Goal: Transaction & Acquisition: Purchase product/service

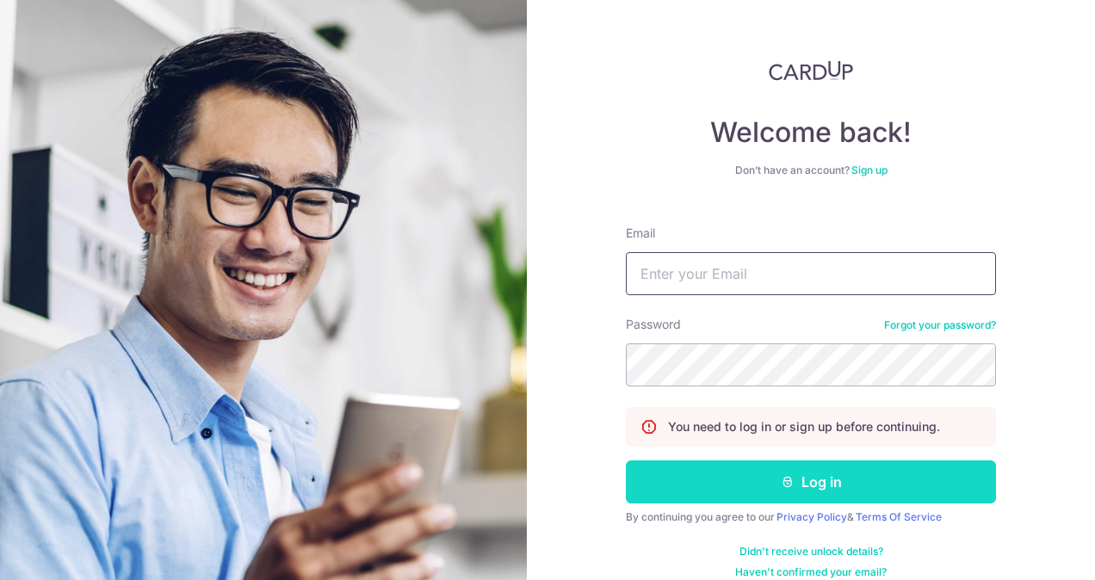
type input "yikkee.chan@gmail.com"
click at [794, 485] on button "Log in" at bounding box center [811, 482] width 370 height 43
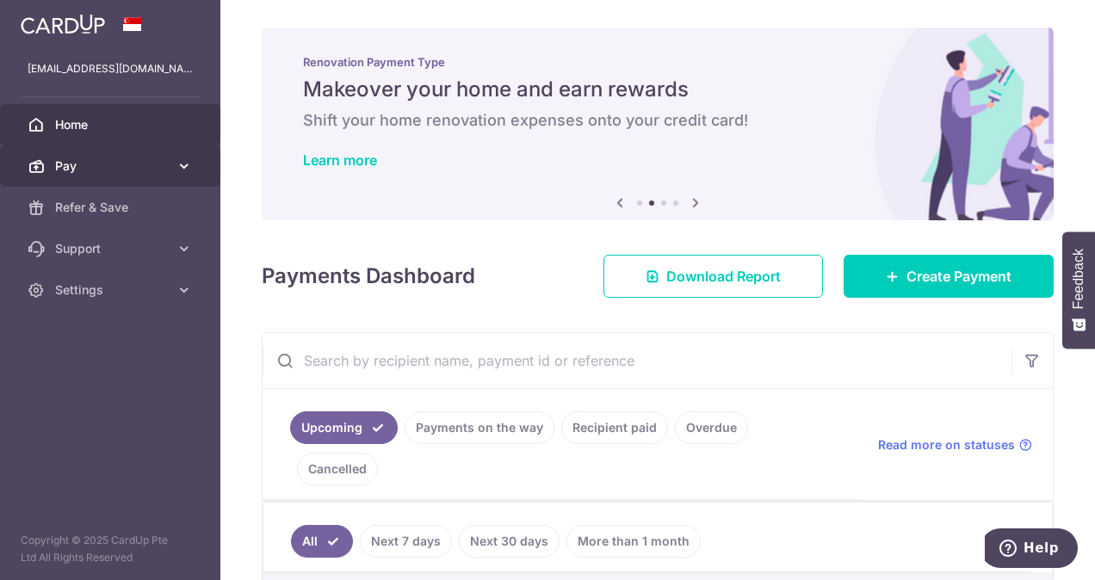
click at [96, 170] on span "Pay" at bounding box center [112, 166] width 114 height 17
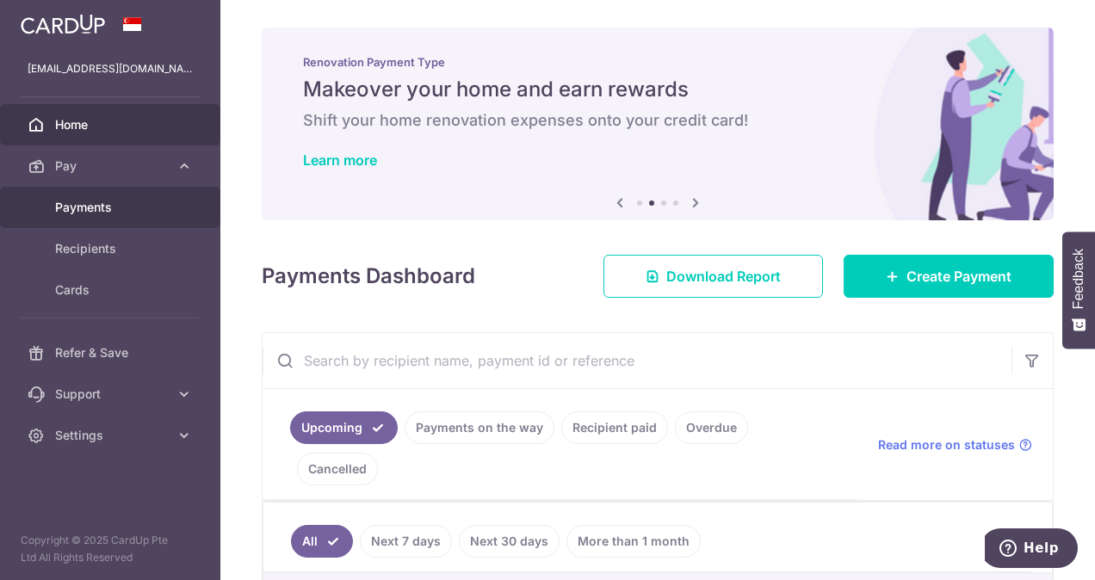
click at [139, 208] on span "Payments" at bounding box center [112, 207] width 114 height 17
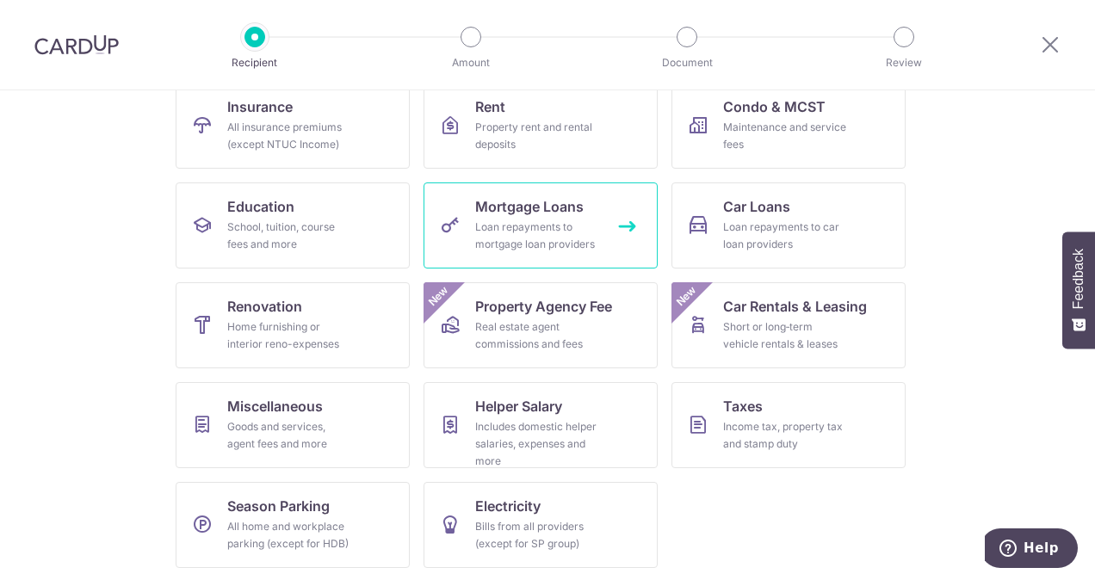
scroll to position [189, 0]
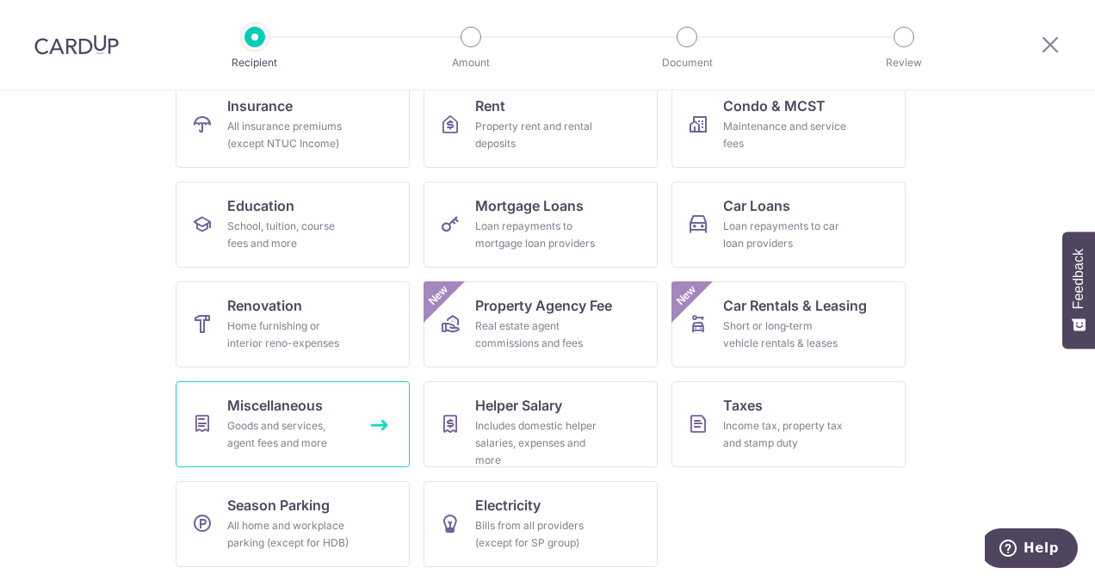
click at [326, 430] on div "Goods and services, agent fees and more" at bounding box center [289, 435] width 124 height 34
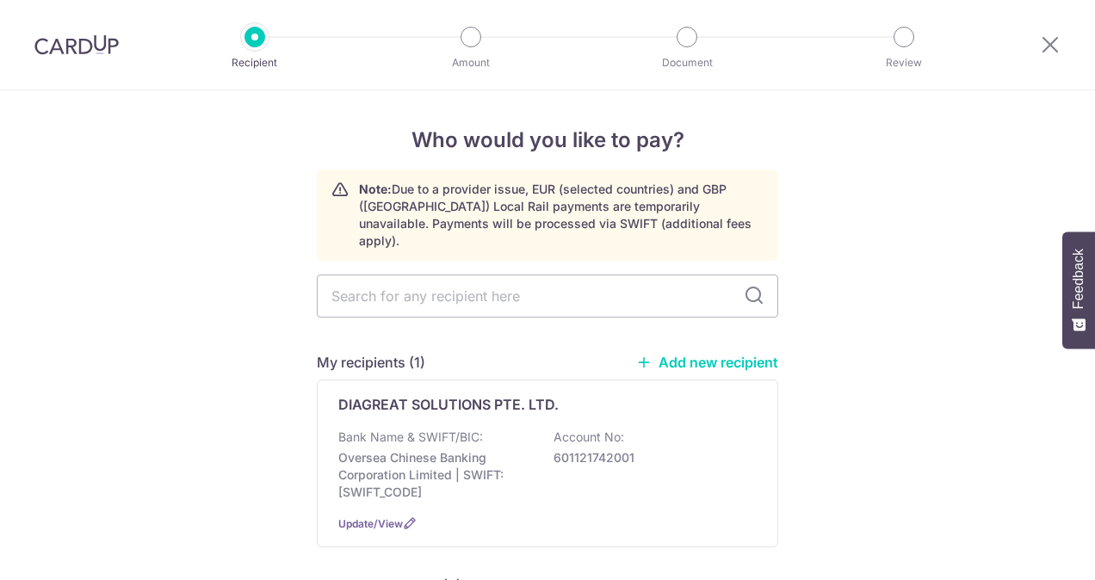
click at [542, 279] on input "text" at bounding box center [547, 296] width 461 height 43
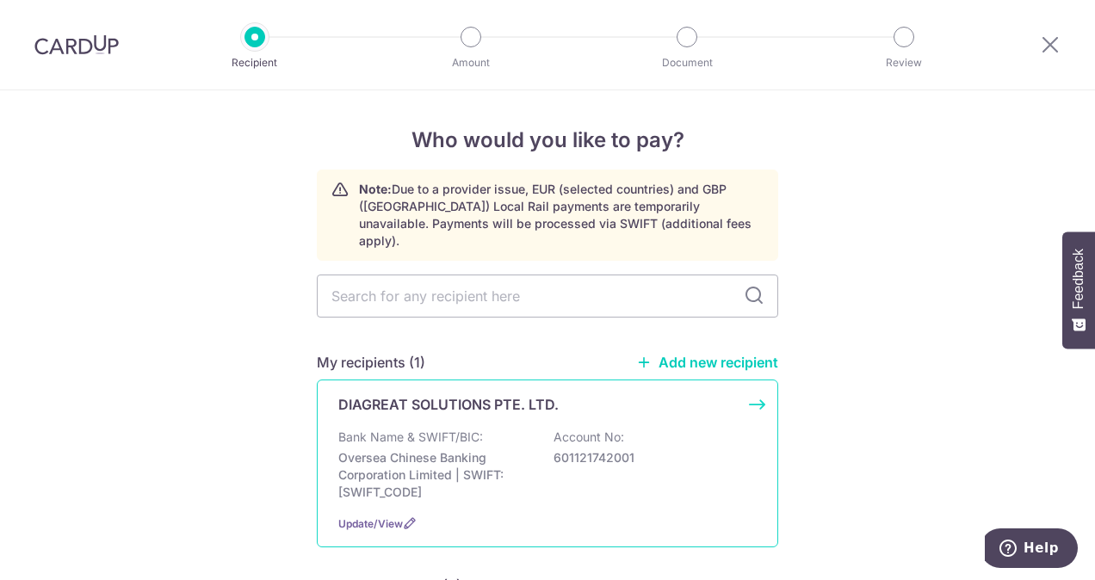
click at [430, 429] on p "Bank Name & SWIFT/BIC:" at bounding box center [410, 437] width 145 height 17
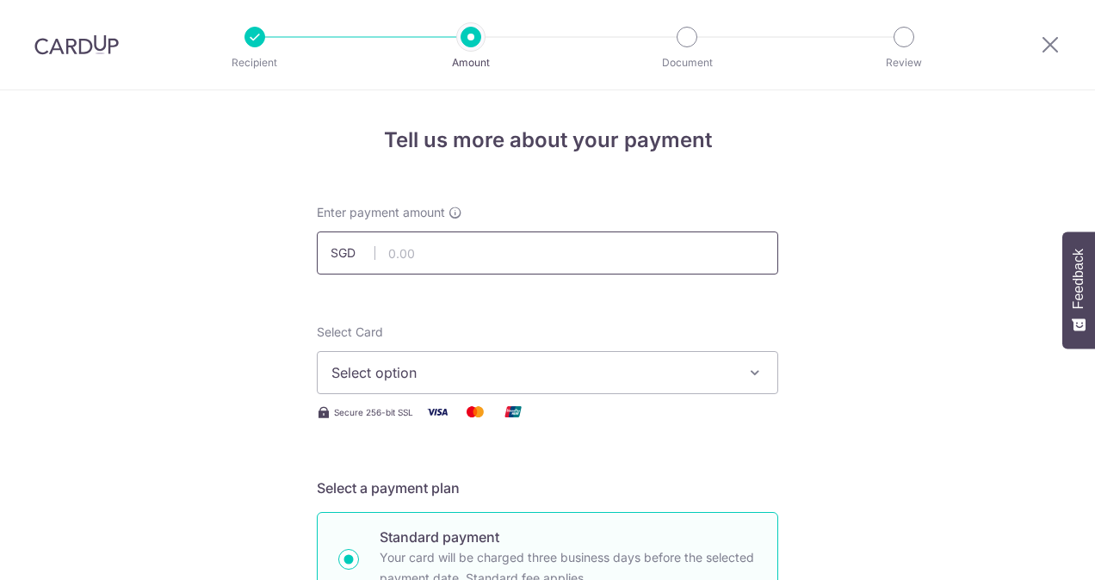
click at [470, 246] on input "text" at bounding box center [547, 253] width 461 height 43
type input "3,600.00"
click at [370, 367] on span "Select option" at bounding box center [531, 372] width 401 height 21
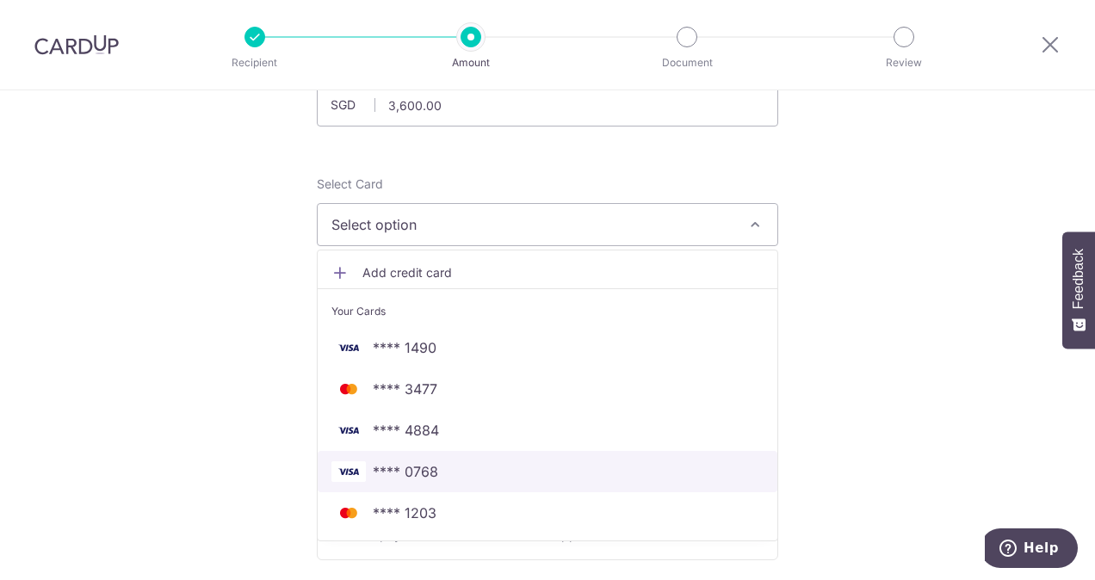
scroll to position [172, 0]
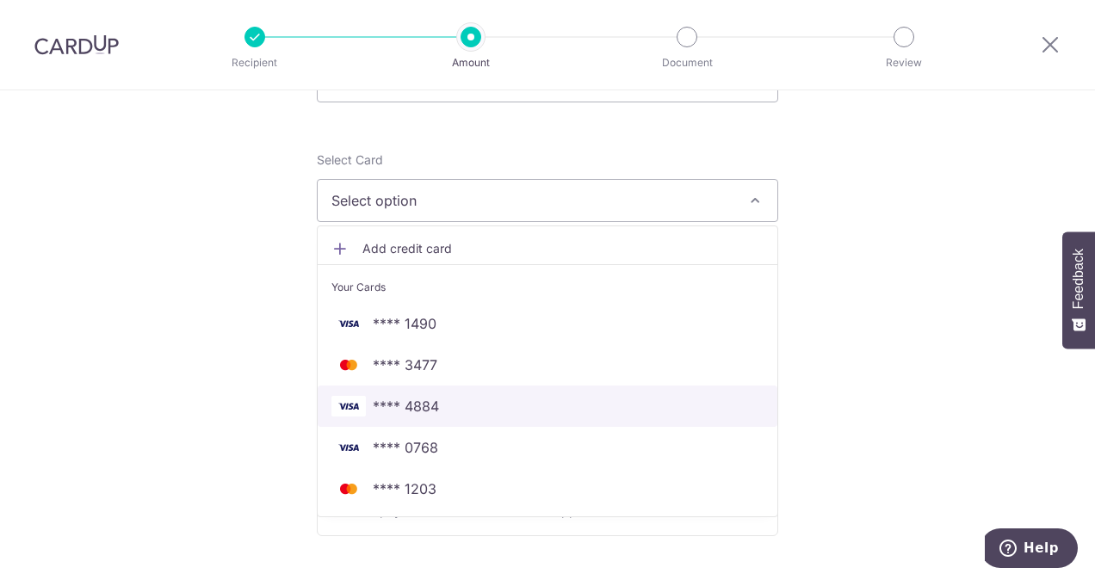
click at [418, 406] on span "**** 4884" at bounding box center [406, 406] width 66 height 21
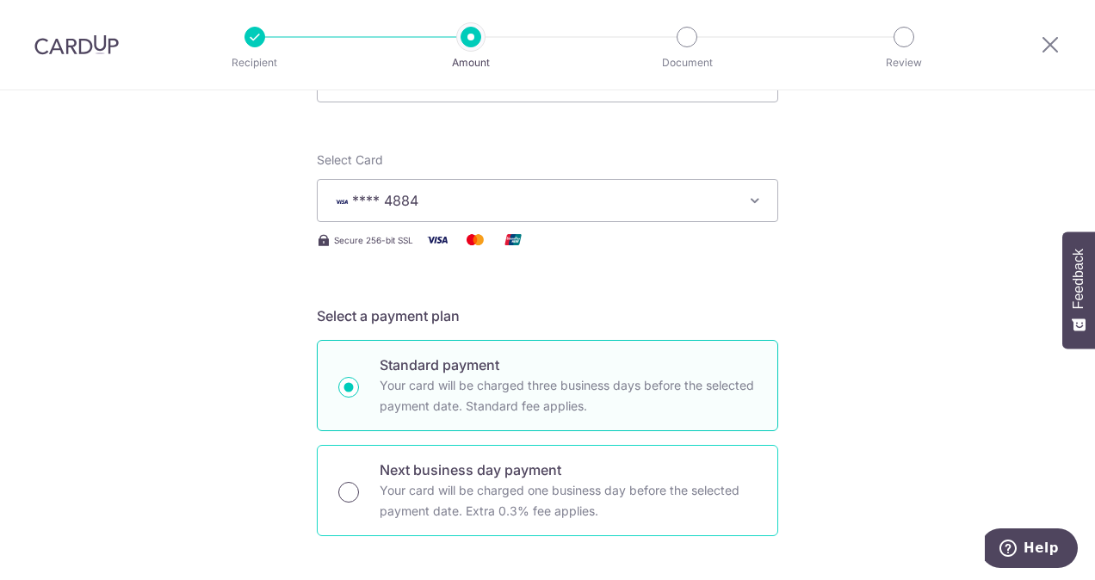
click at [341, 487] on input "Next business day payment Your card will be charged one business day before the…" at bounding box center [348, 492] width 21 height 21
radio input "true"
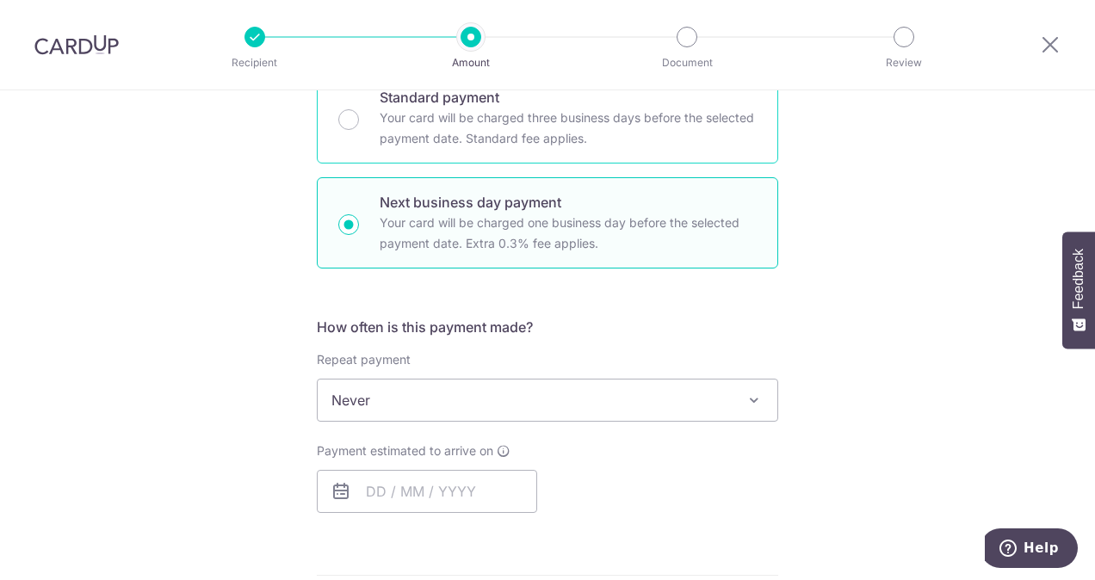
scroll to position [517, 0]
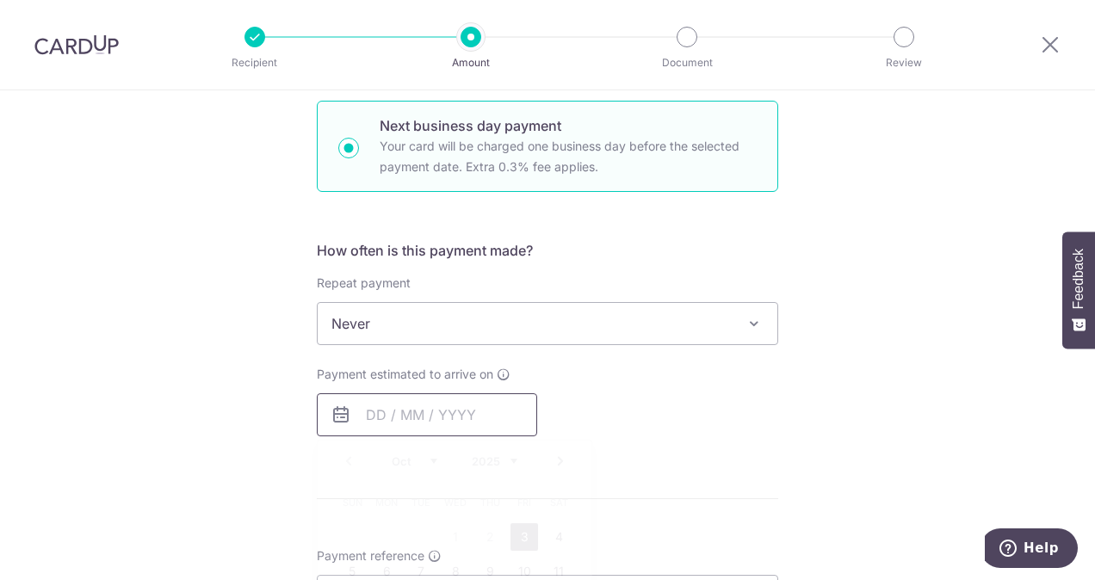
click at [438, 411] on input "text" at bounding box center [427, 414] width 220 height 43
drag, startPoint x: 524, startPoint y: 530, endPoint x: 647, endPoint y: 546, distance: 124.1
click at [524, 530] on link "3" at bounding box center [525, 537] width 28 height 28
type input "[DATE]"
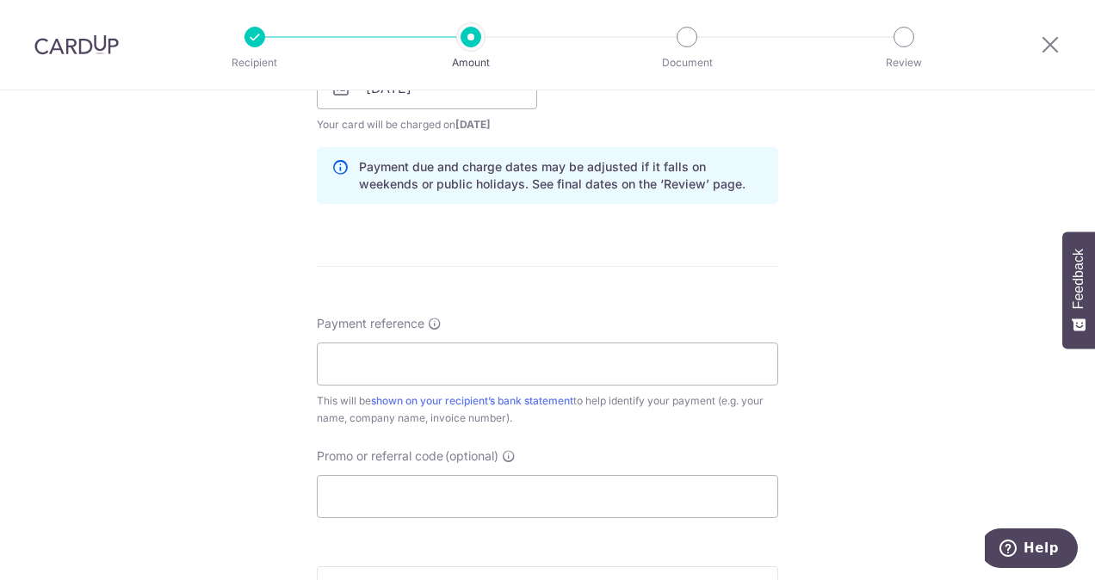
scroll to position [861, 0]
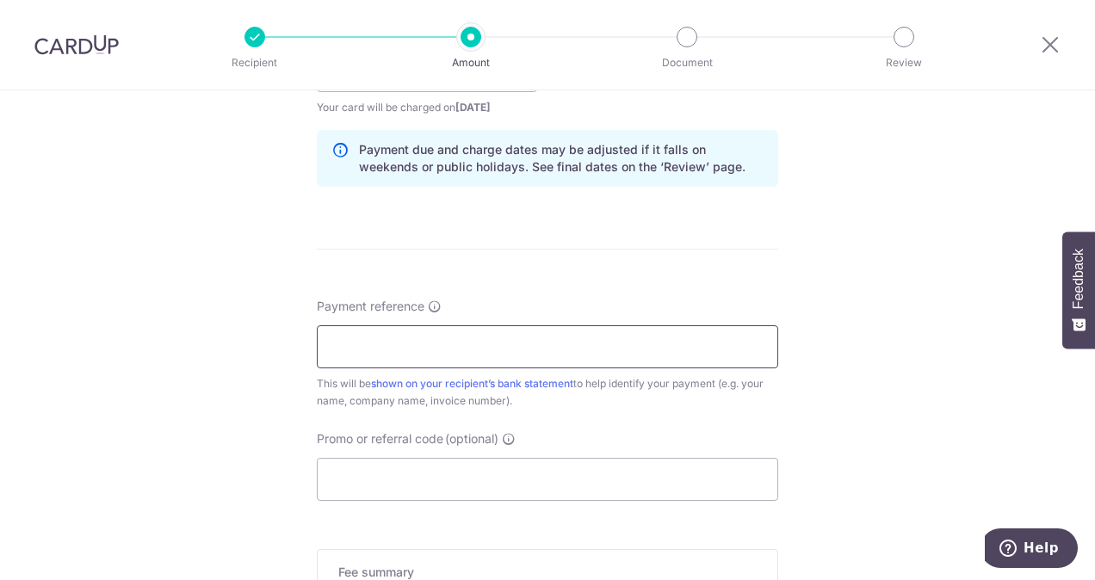
click at [484, 335] on input "Payment reference" at bounding box center [547, 346] width 461 height 43
click at [480, 337] on input "Payment reference" at bounding box center [547, 346] width 461 height 43
type input "Chair"
click at [429, 476] on input "Promo or referral code (optional)" at bounding box center [547, 479] width 461 height 43
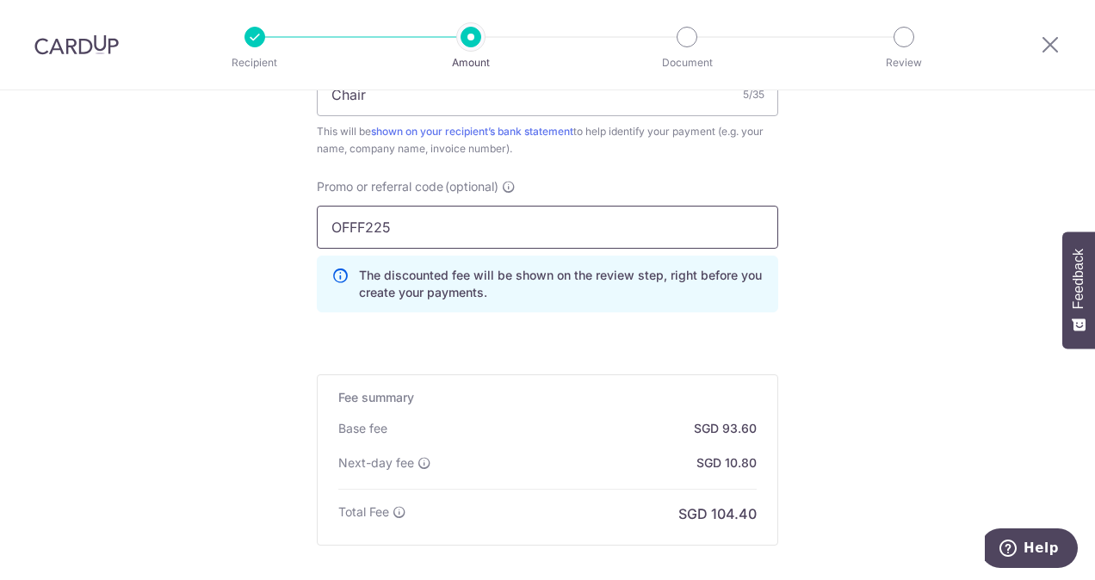
scroll to position [1205, 0]
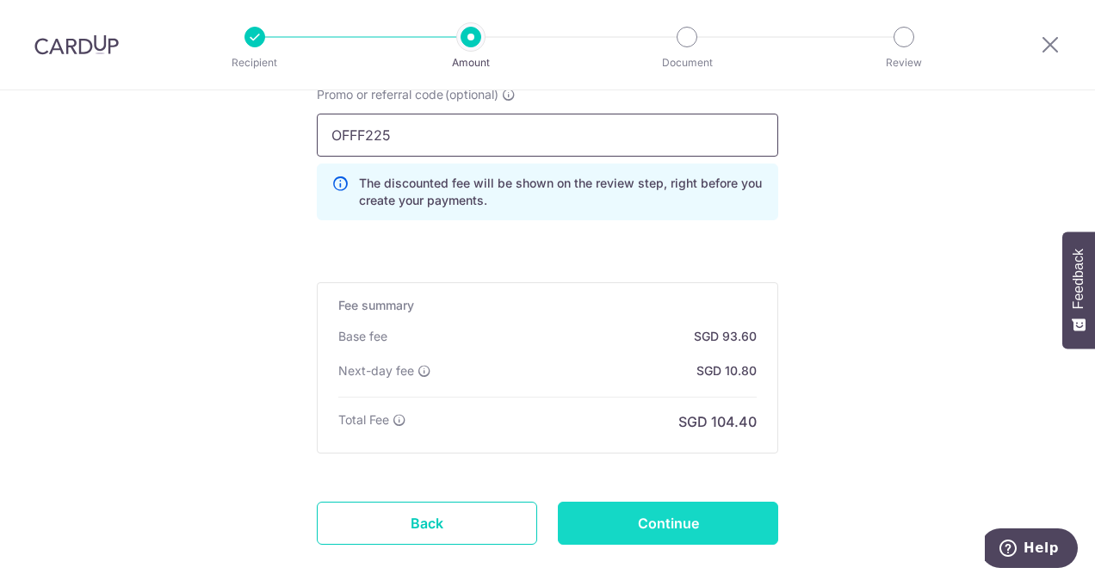
type input "OFFF225"
click at [673, 518] on input "Continue" at bounding box center [668, 523] width 220 height 43
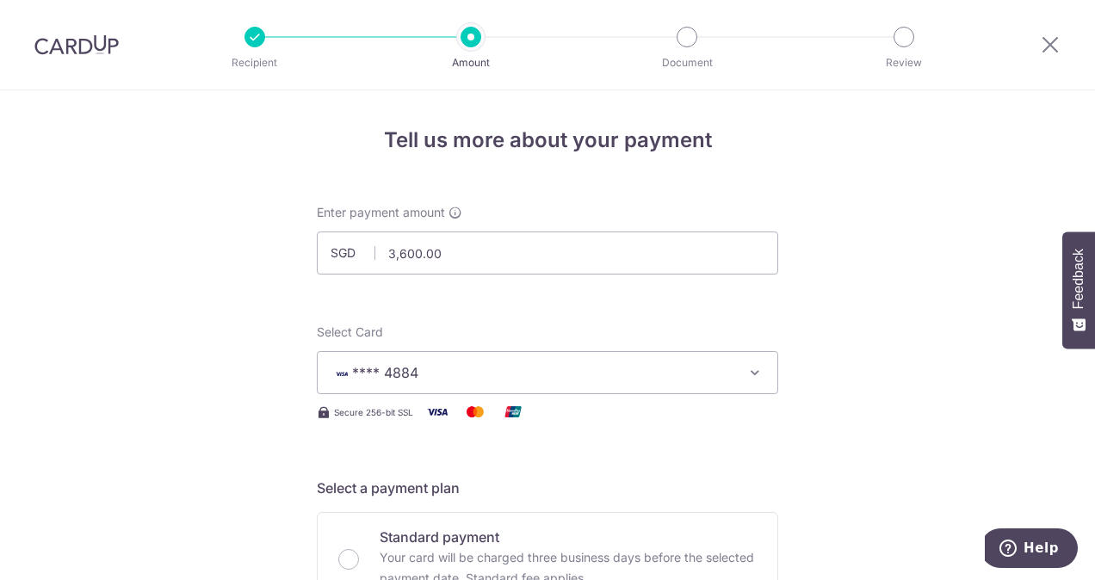
click at [54, 70] on div at bounding box center [76, 45] width 153 height 90
click at [65, 47] on img at bounding box center [76, 44] width 84 height 21
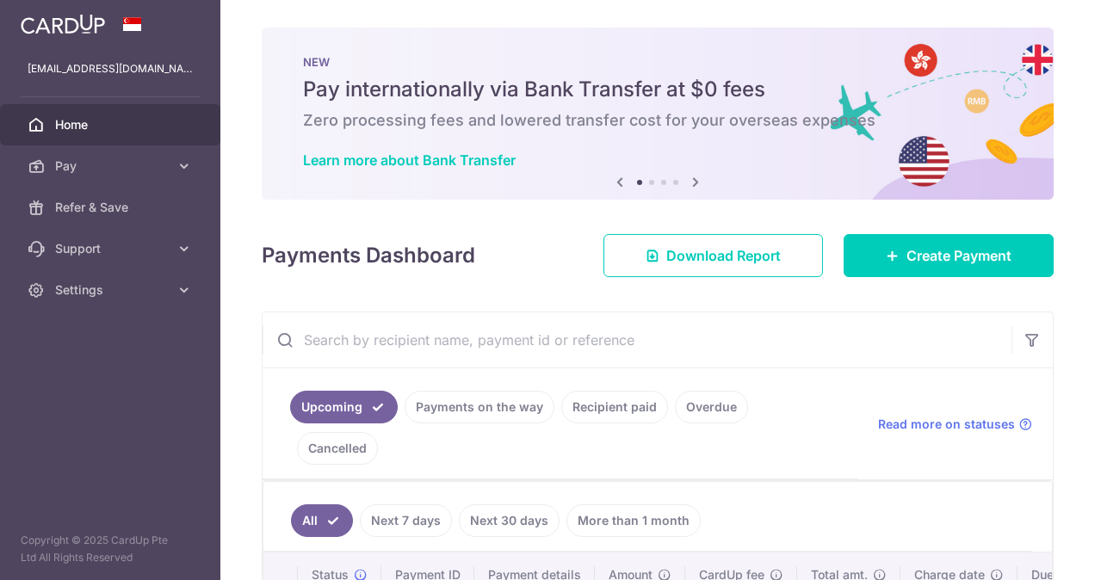
scroll to position [172, 0]
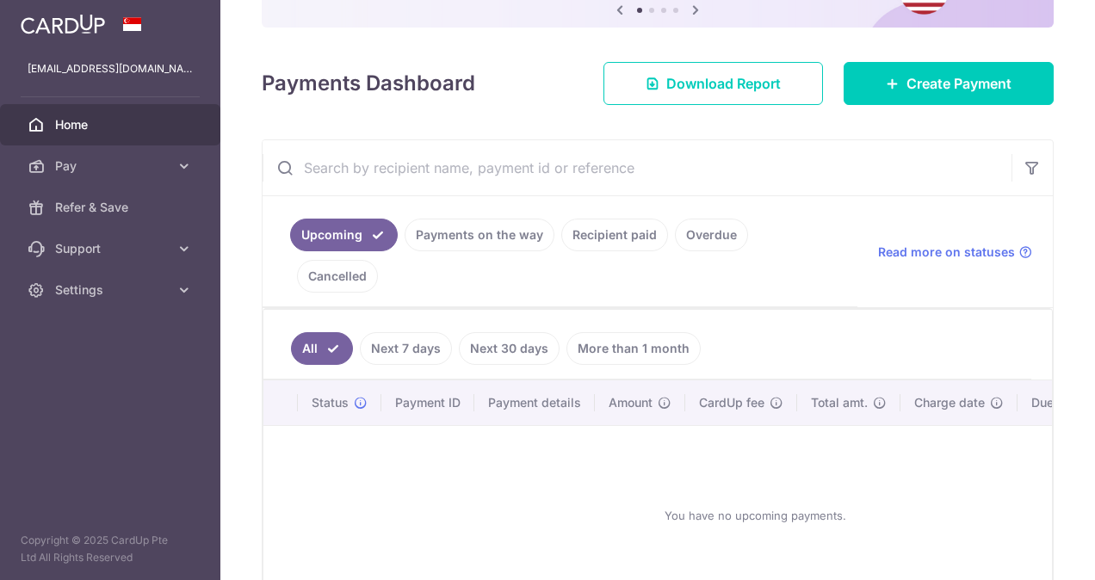
click at [637, 232] on link "Recipient paid" at bounding box center [614, 235] width 107 height 33
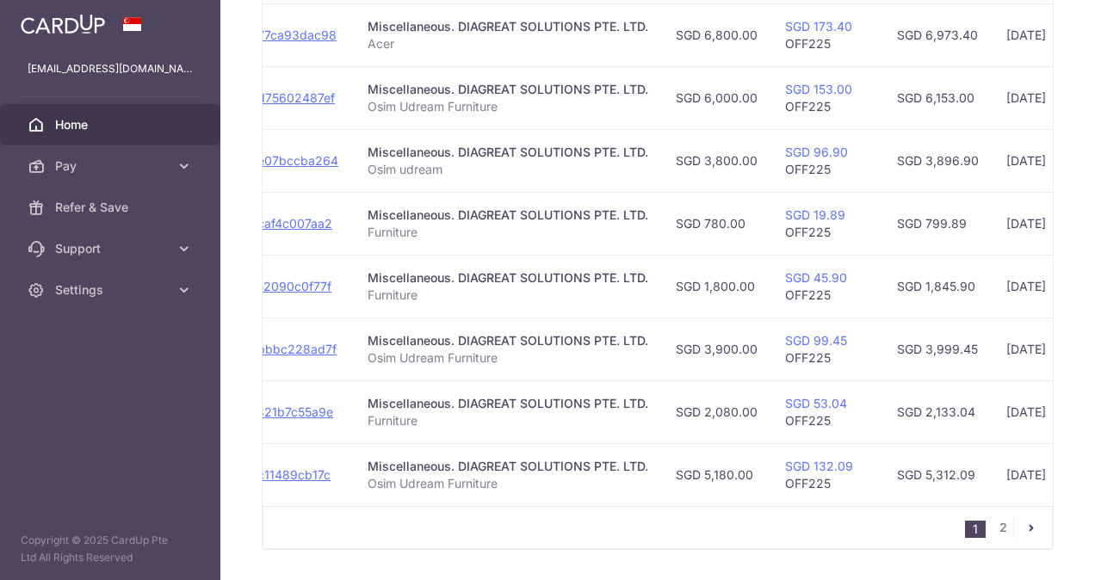
scroll to position [659, 0]
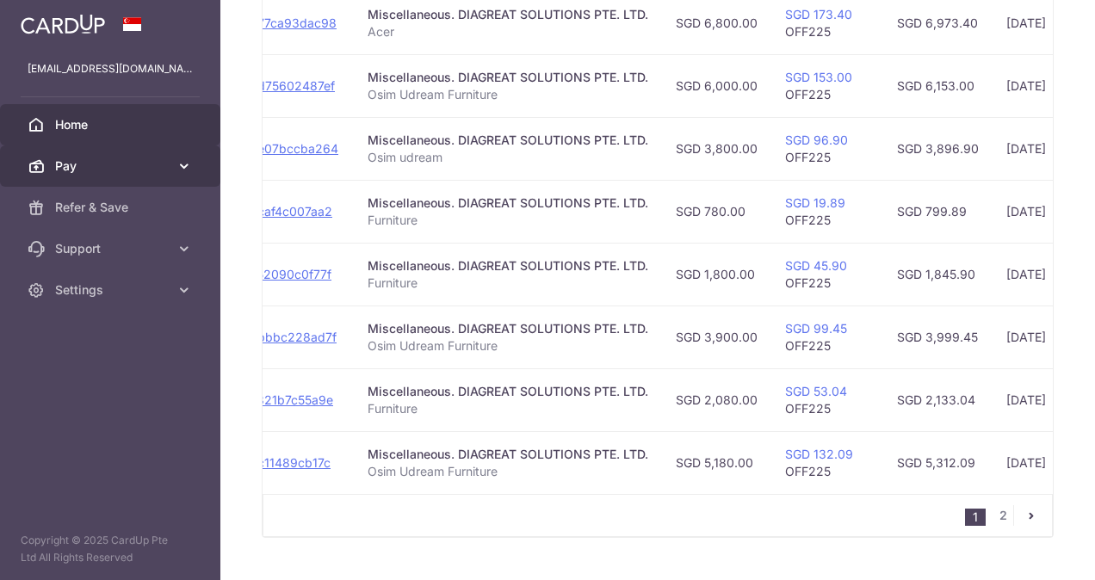
click at [115, 158] on span "Pay" at bounding box center [112, 166] width 114 height 17
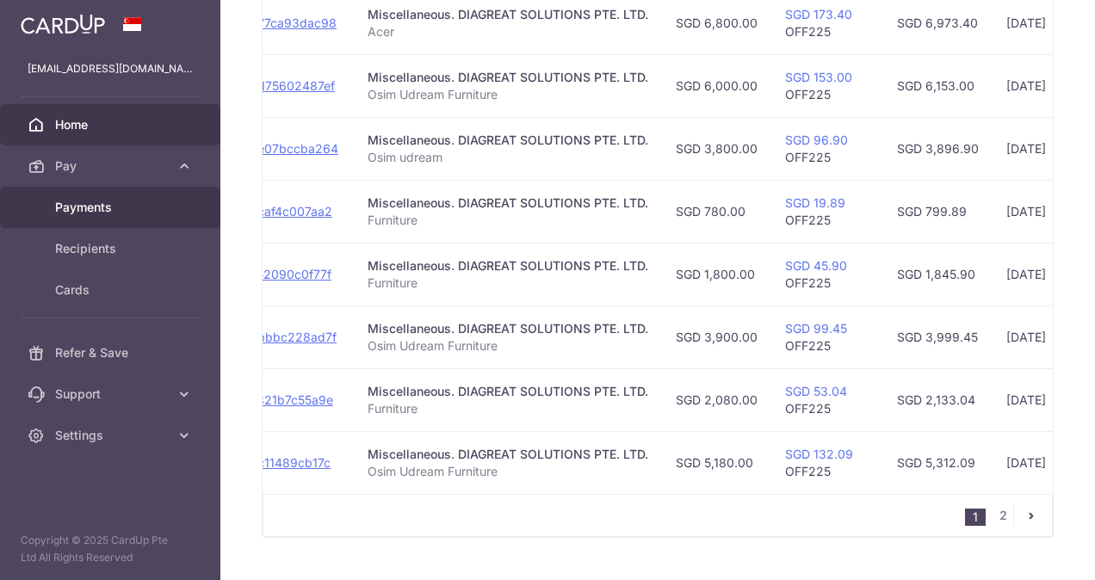
click at [90, 211] on span "Payments" at bounding box center [112, 207] width 114 height 17
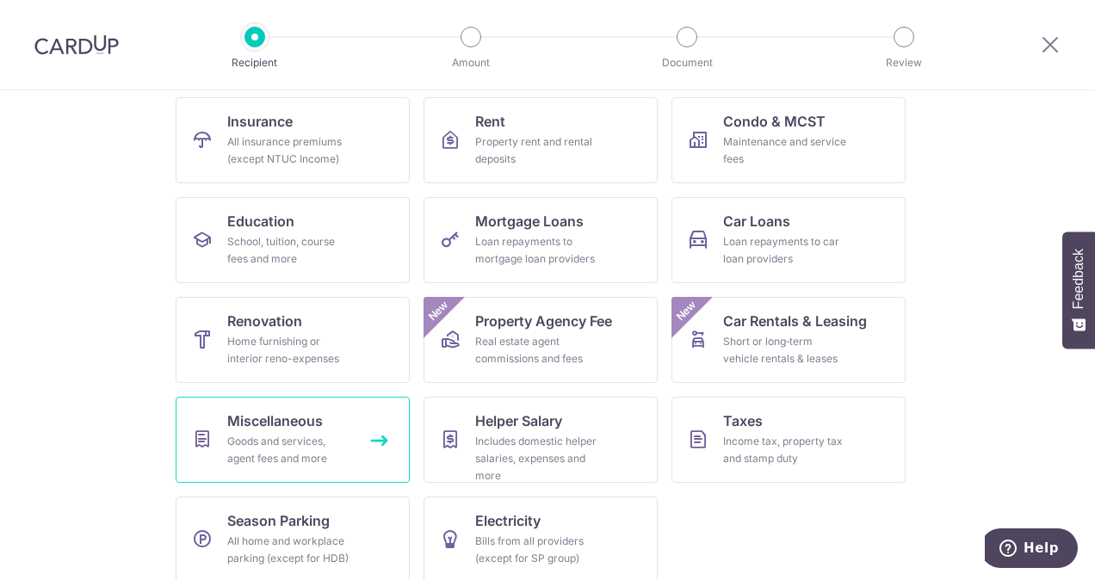
scroll to position [189, 0]
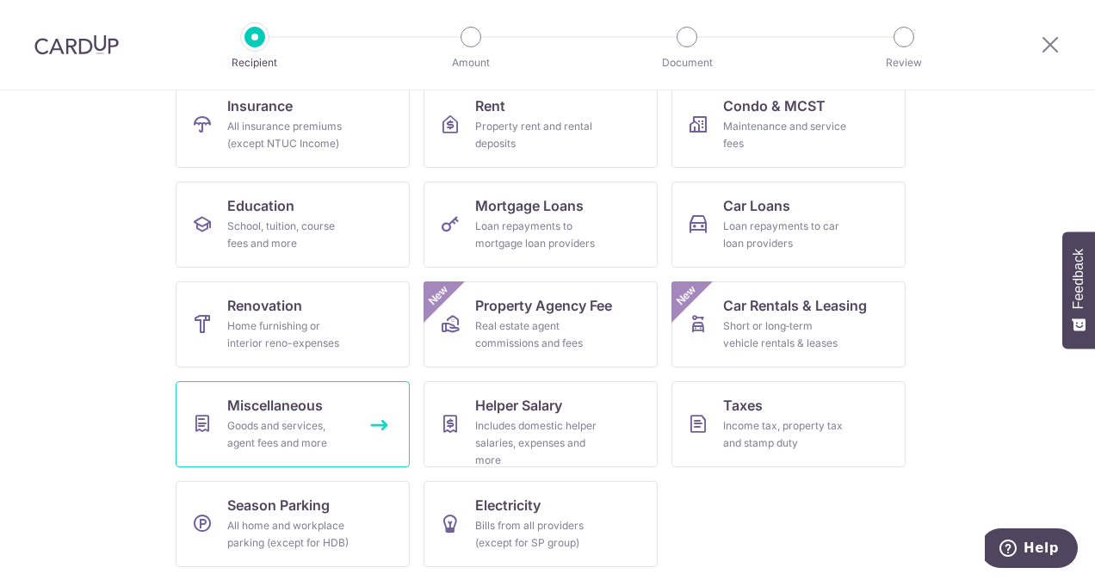
click at [282, 430] on div "Goods and services, agent fees and more" at bounding box center [289, 435] width 124 height 34
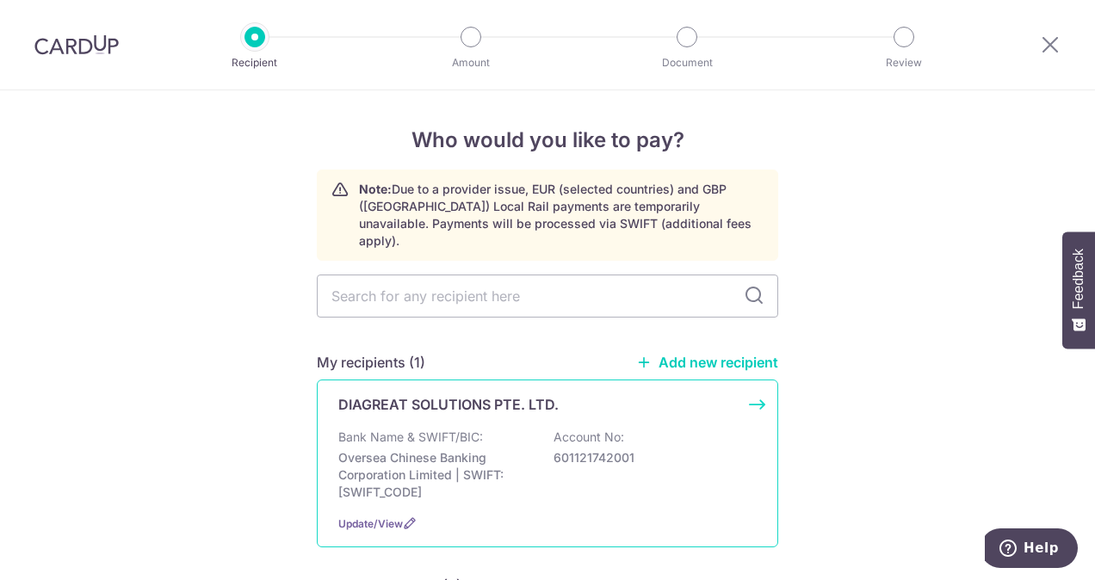
click at [449, 406] on div "DIAGREAT SOLUTIONS PTE. LTD. Bank Name & SWIFT/BIC: Oversea Chinese Banking Cor…" at bounding box center [547, 464] width 461 height 168
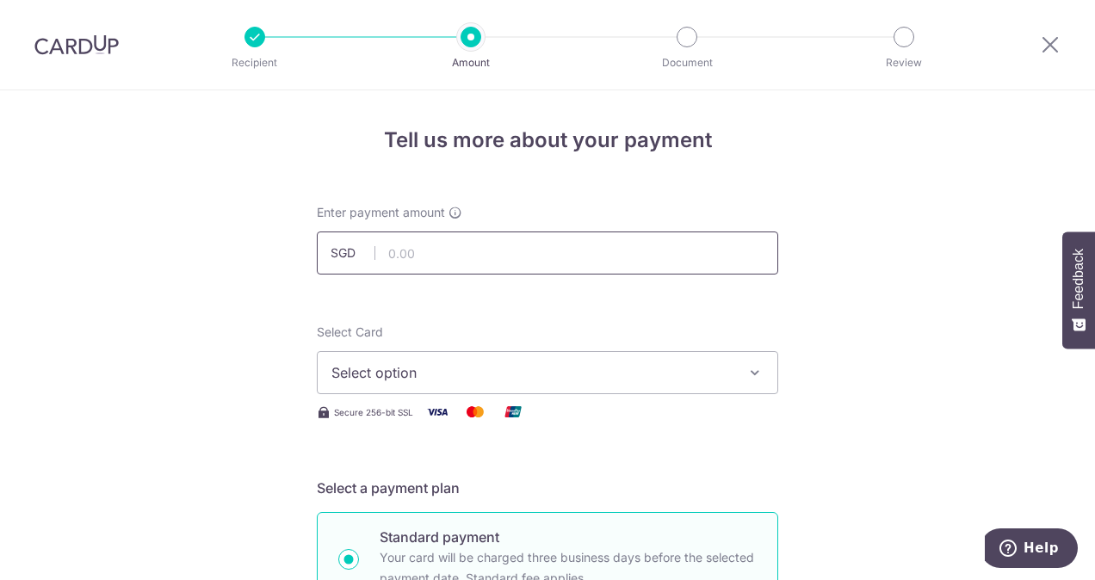
click at [462, 258] on input "text" at bounding box center [547, 253] width 461 height 43
type input "3,600.00"
drag, startPoint x: 221, startPoint y: 302, endPoint x: 257, endPoint y: 315, distance: 37.6
click at [427, 369] on span "Select option" at bounding box center [531, 372] width 401 height 21
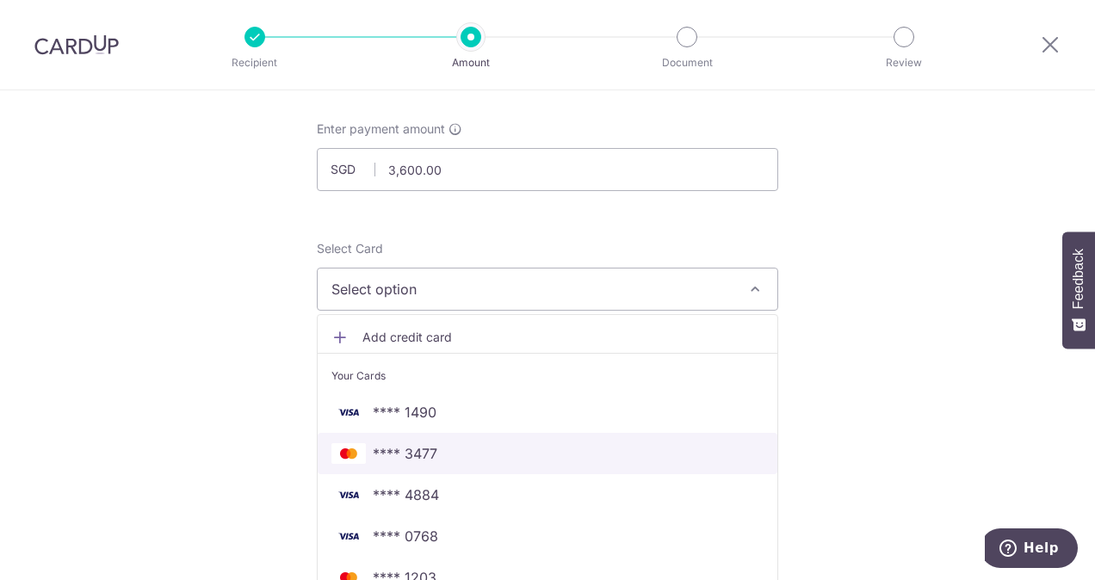
scroll to position [86, 0]
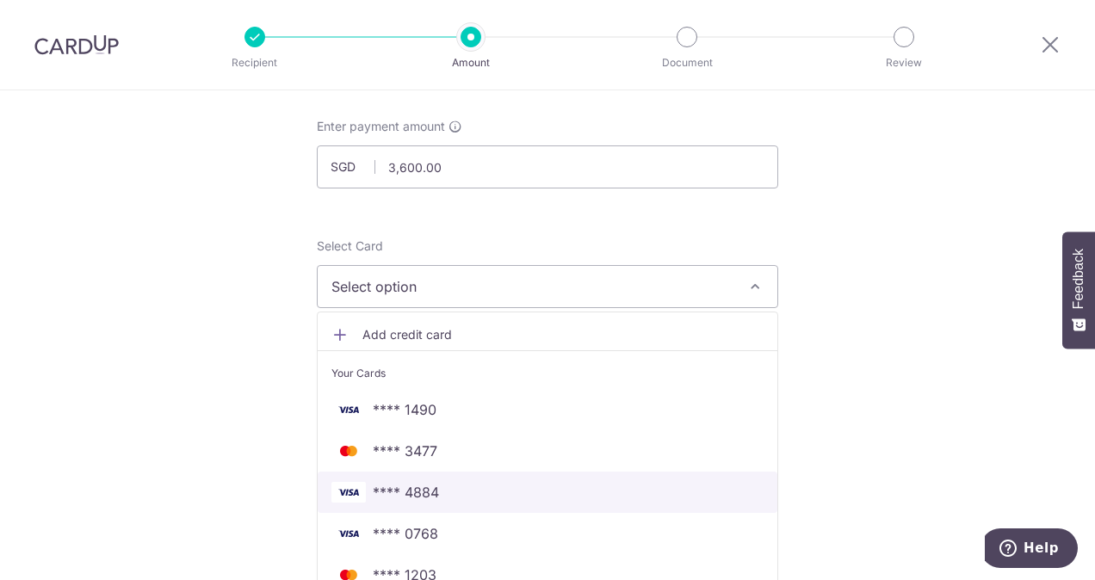
click at [417, 496] on span "**** 4884" at bounding box center [406, 492] width 66 height 21
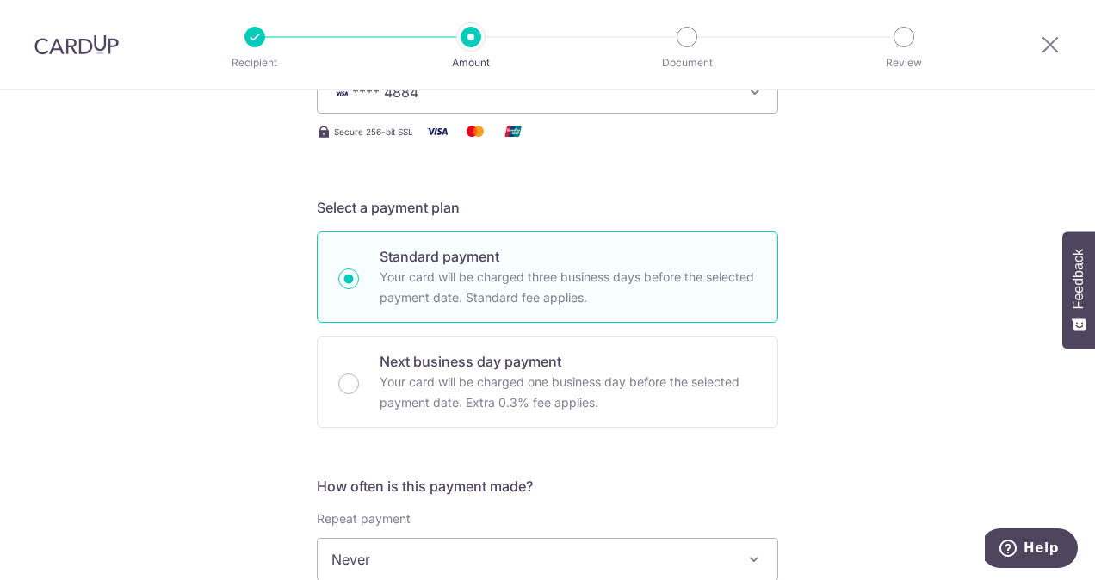
scroll to position [344, 0]
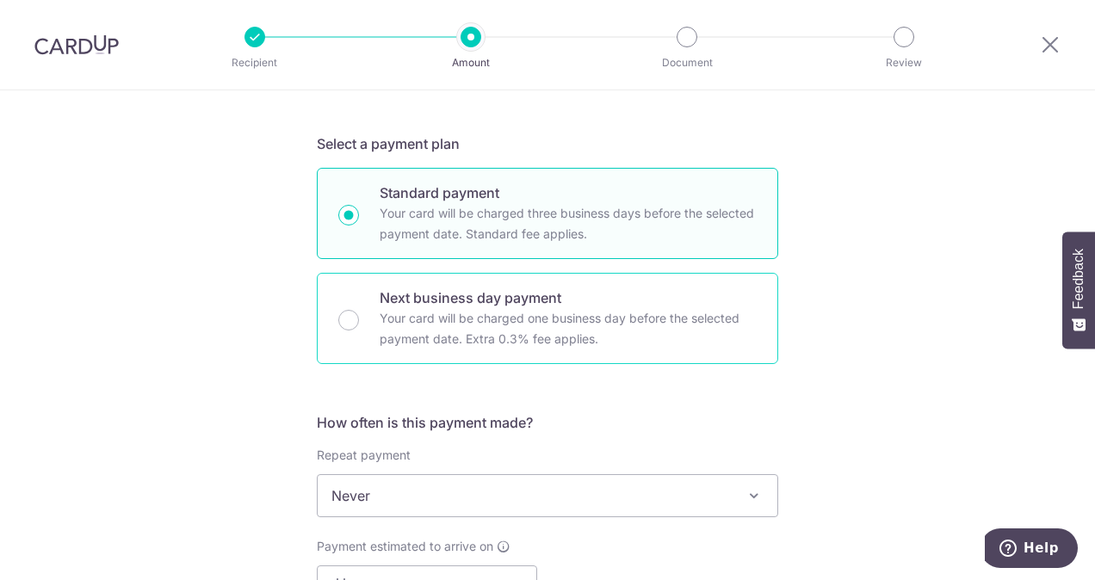
click at [354, 308] on div "Next business day payment Your card will be charged one business day before the…" at bounding box center [547, 318] width 461 height 91
radio input "false"
radio input "true"
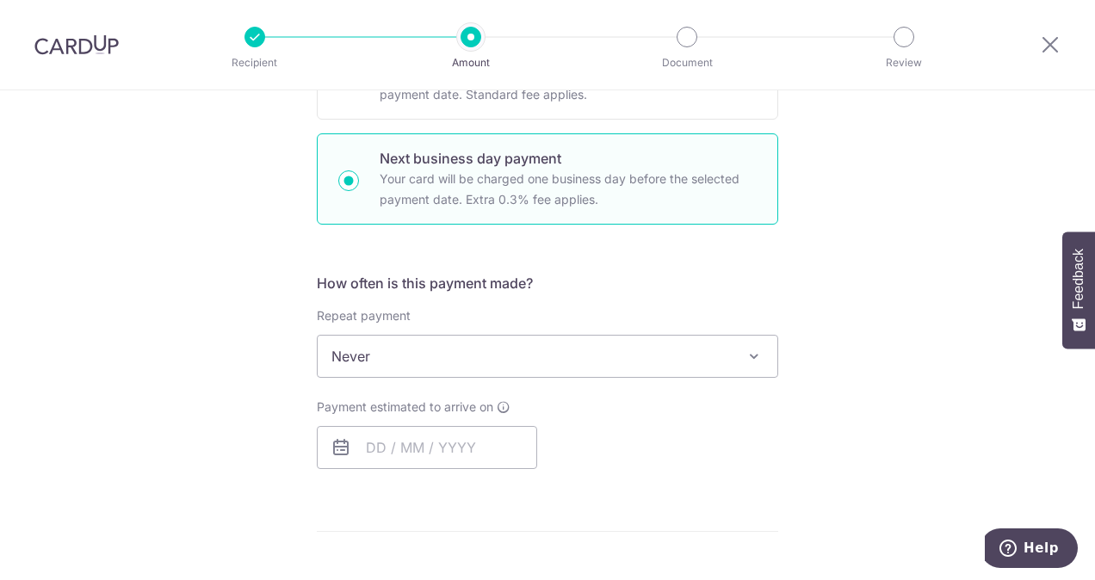
scroll to position [517, 0]
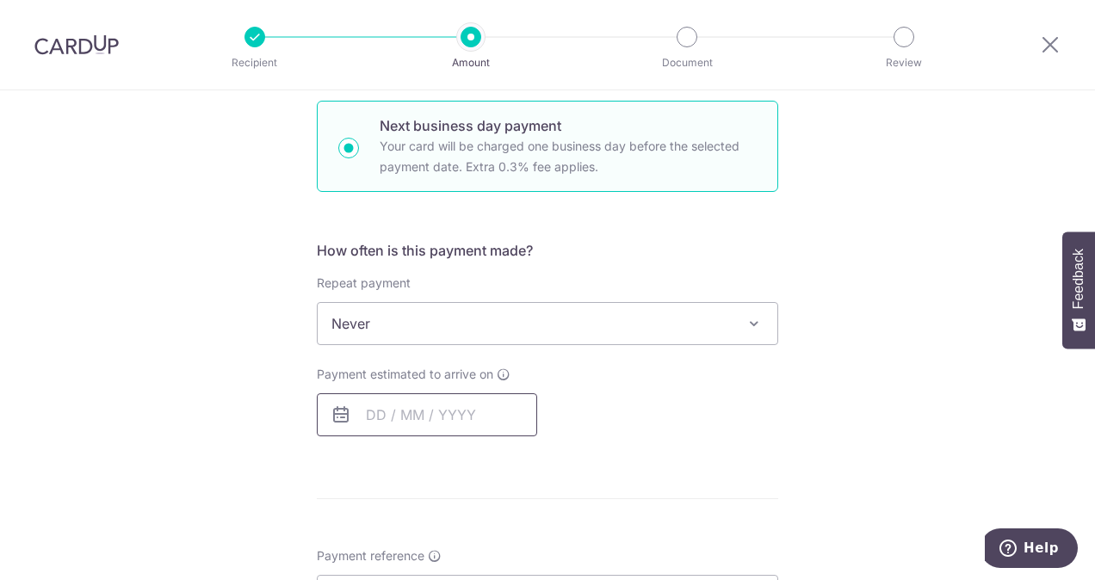
click at [427, 406] on input "text" at bounding box center [427, 414] width 220 height 43
click at [520, 536] on link "3" at bounding box center [525, 537] width 28 height 28
type input "[DATE]"
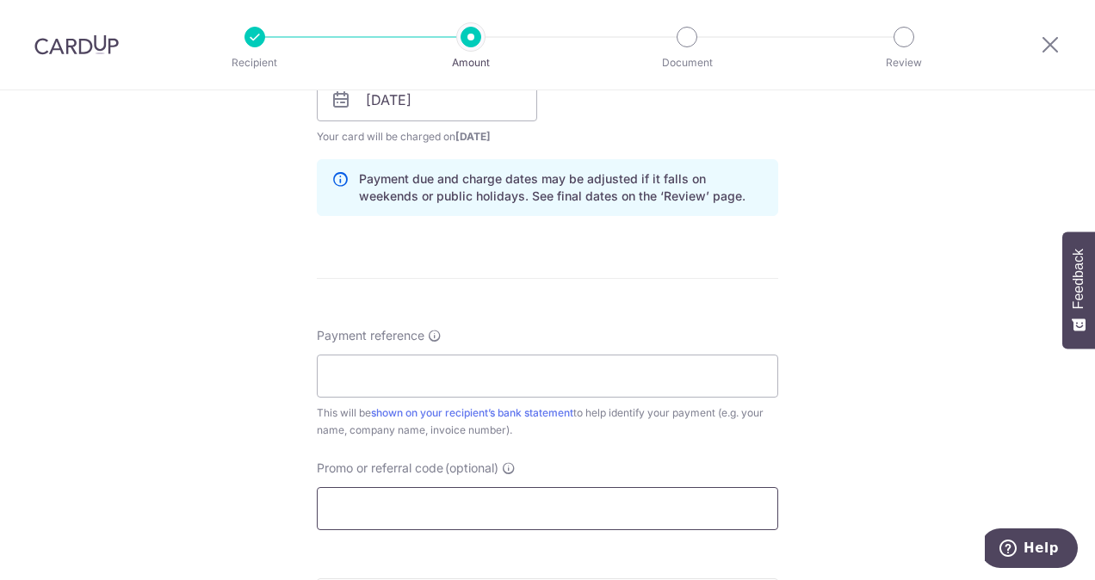
scroll to position [861, 0]
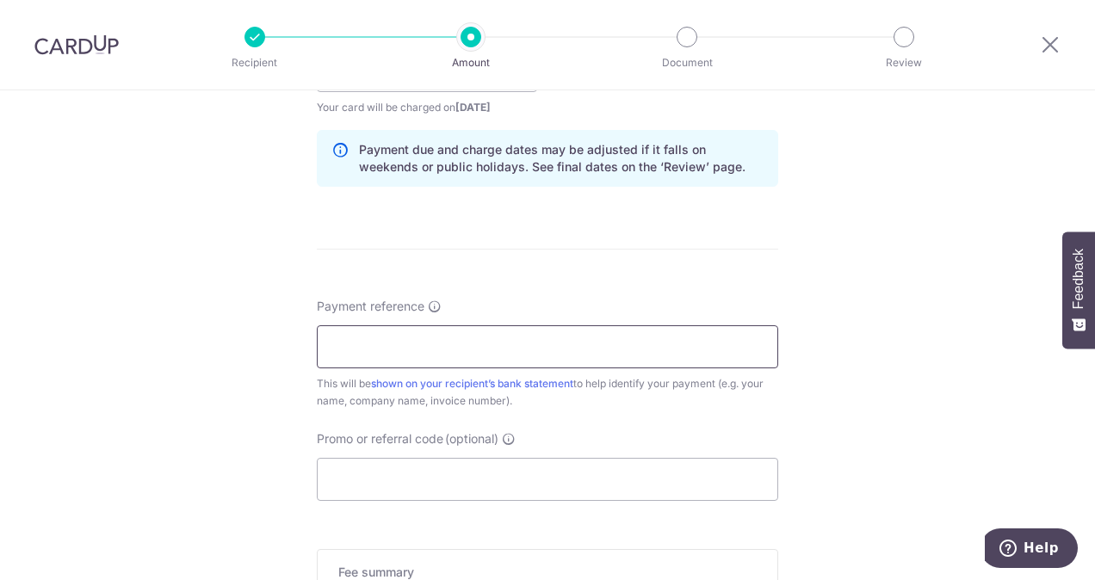
click at [422, 329] on input "Payment reference" at bounding box center [547, 346] width 461 height 43
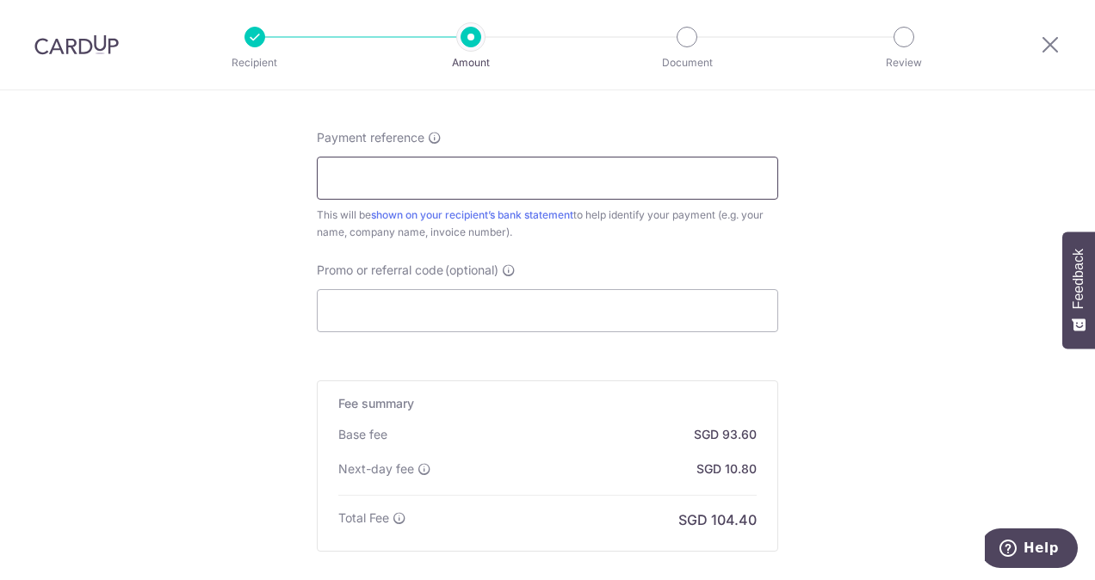
scroll to position [1033, 0]
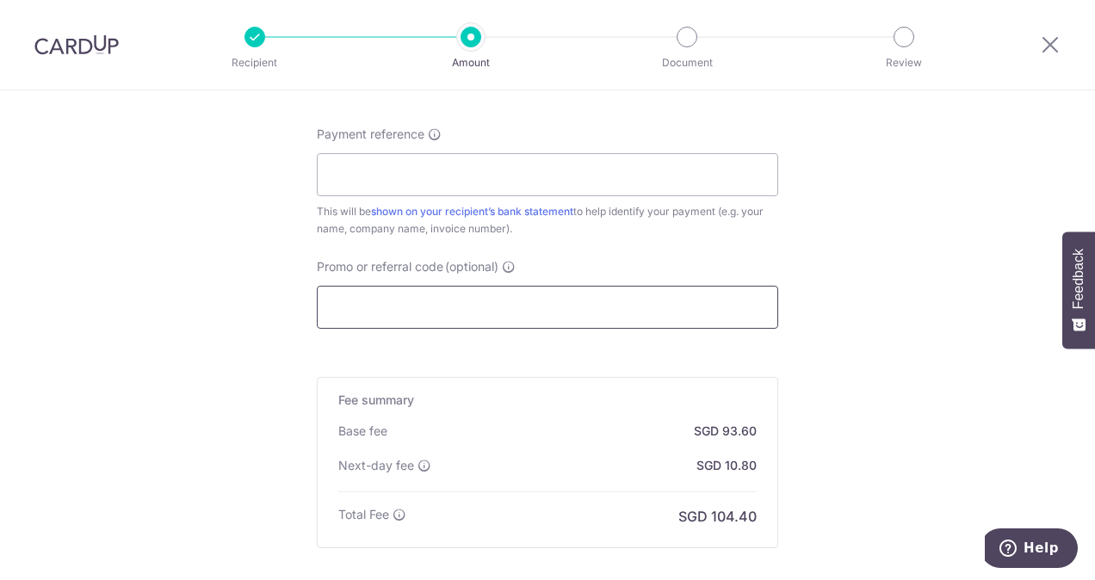
click at [424, 319] on input "Promo or referral code (optional)" at bounding box center [547, 307] width 461 height 43
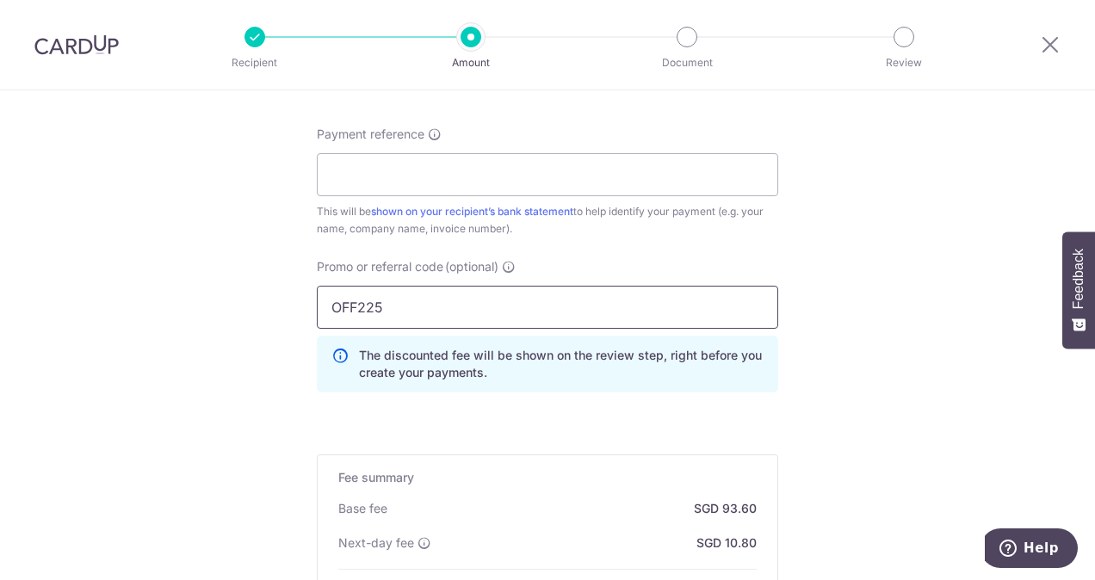
type input "OFF225"
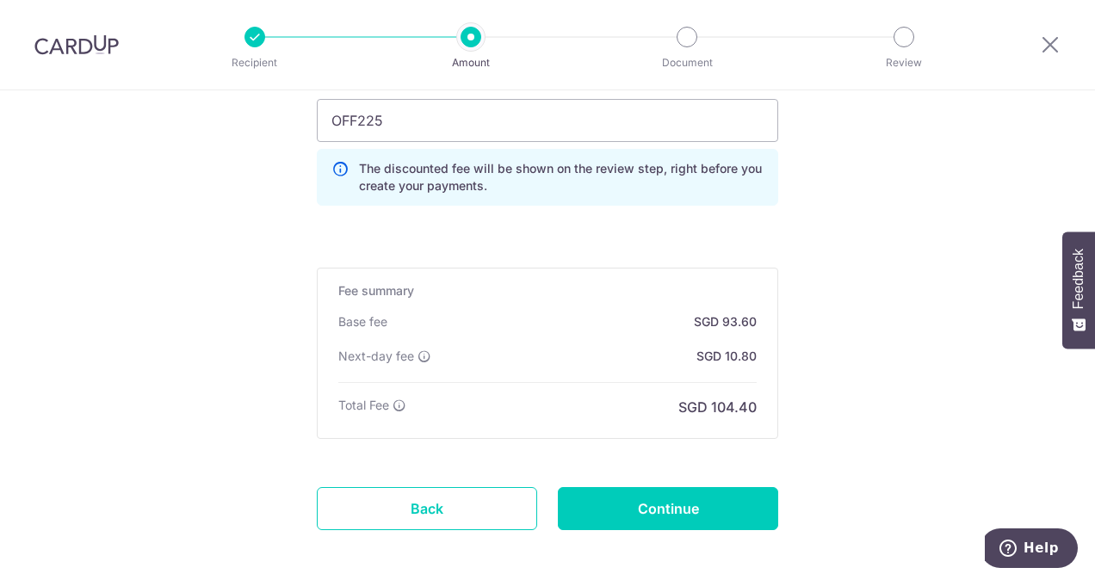
scroll to position [1291, 0]
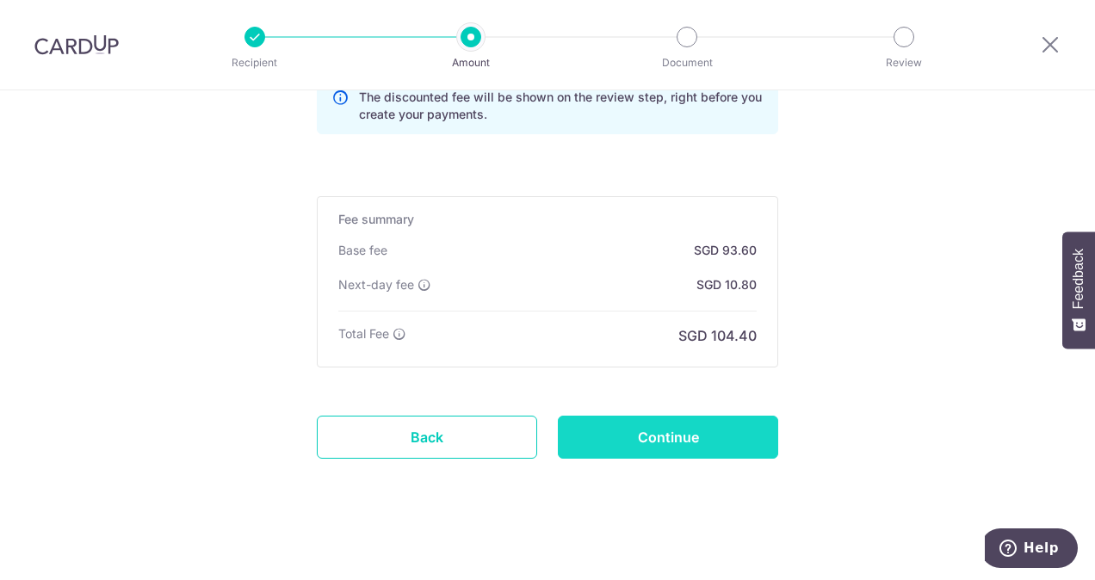
click at [635, 418] on input "Continue" at bounding box center [668, 437] width 220 height 43
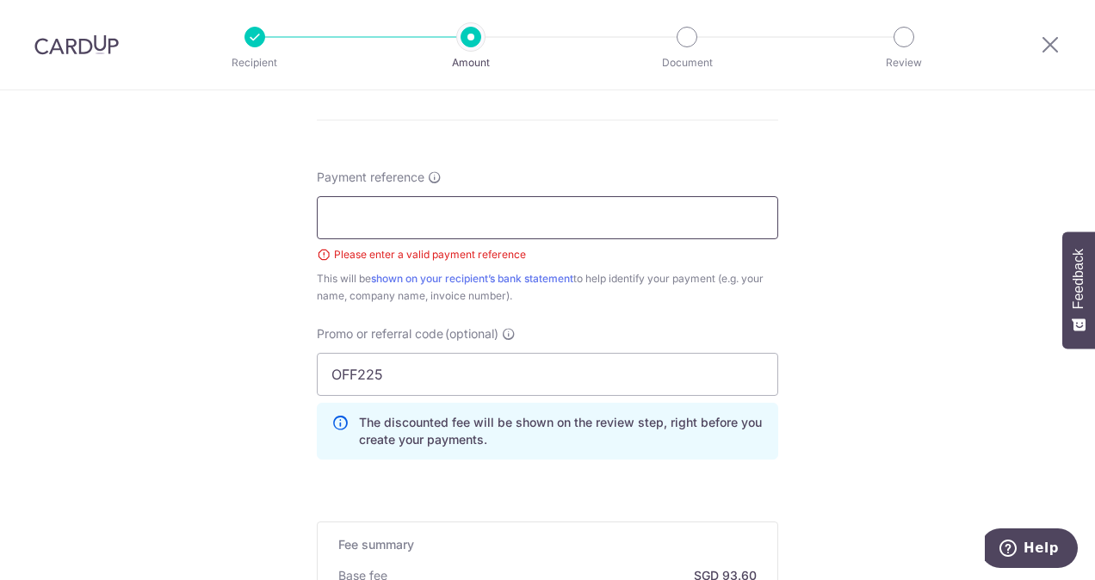
scroll to position [975, 0]
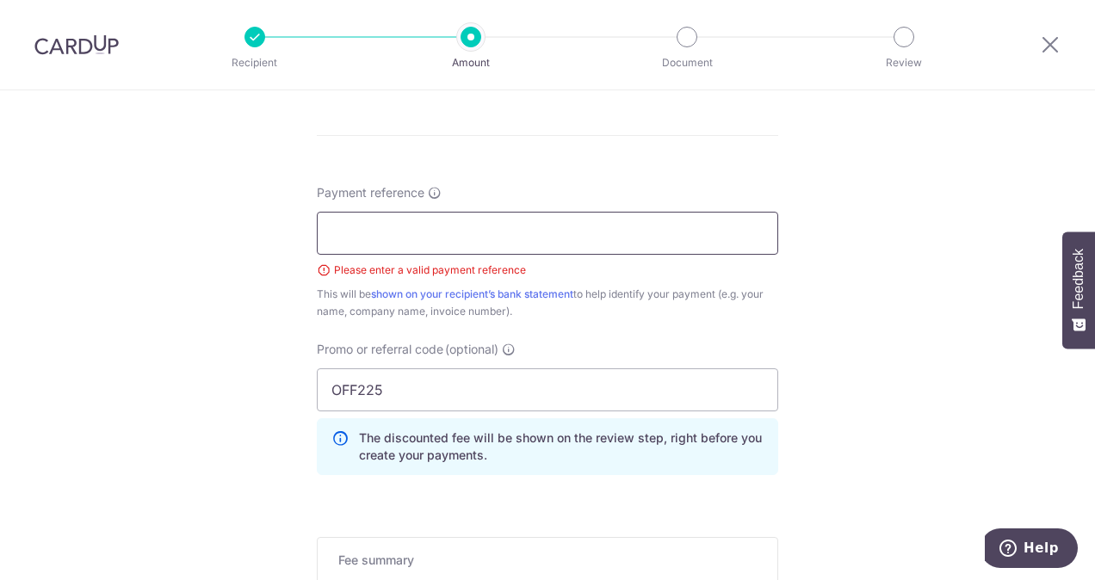
click at [412, 244] on input "Payment reference" at bounding box center [547, 233] width 461 height 43
type input "Furniture"
click at [177, 377] on div "Tell us more about your payment Enter payment amount SGD 3,600.00 3600.00 Selec…" at bounding box center [547, 22] width 1095 height 1813
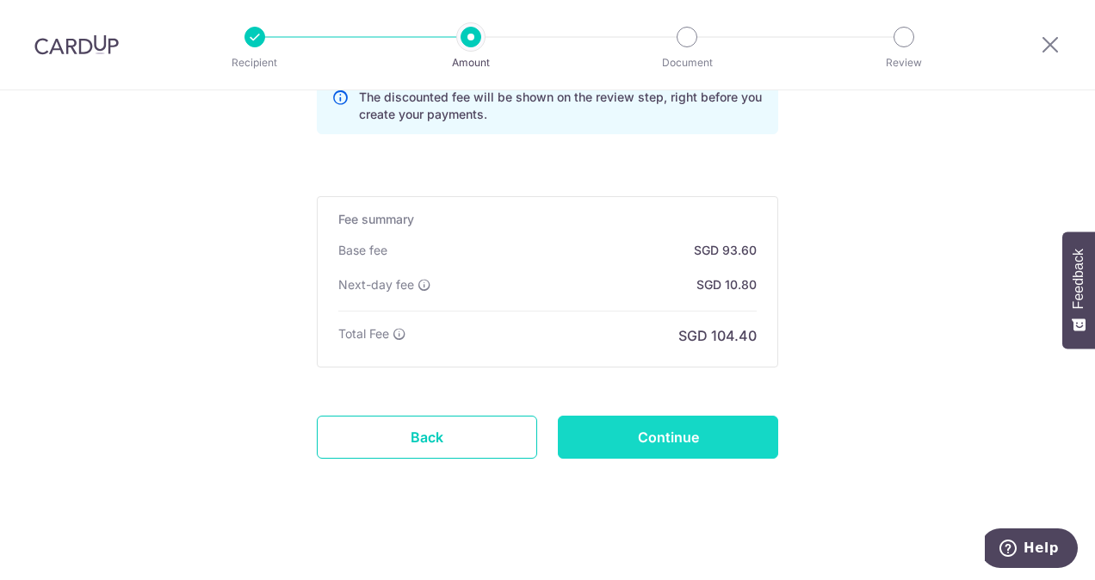
scroll to position [1318, 0]
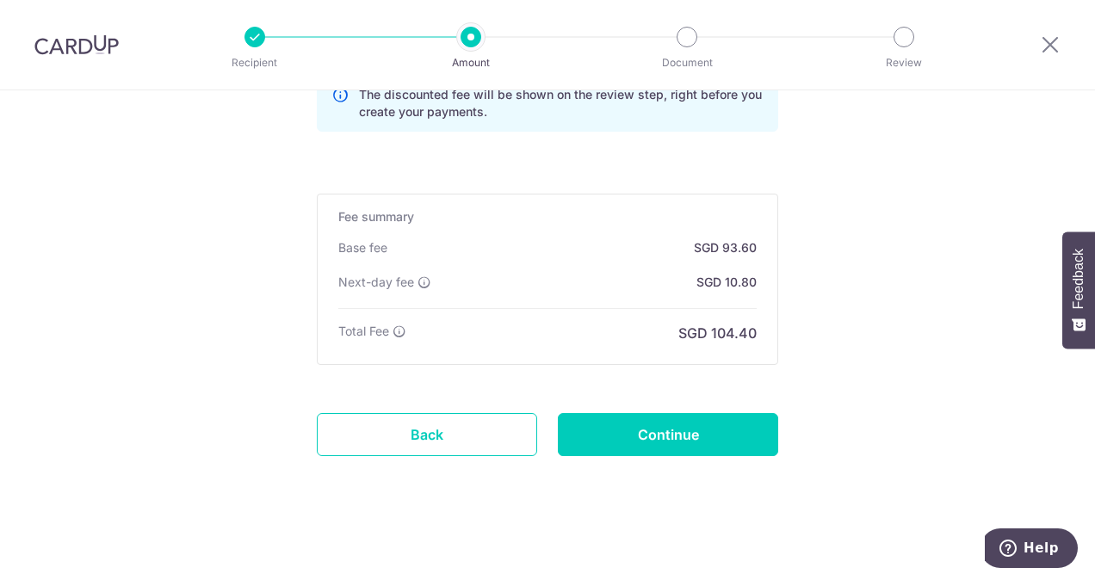
click at [730, 423] on input "Continue" at bounding box center [668, 434] width 220 height 43
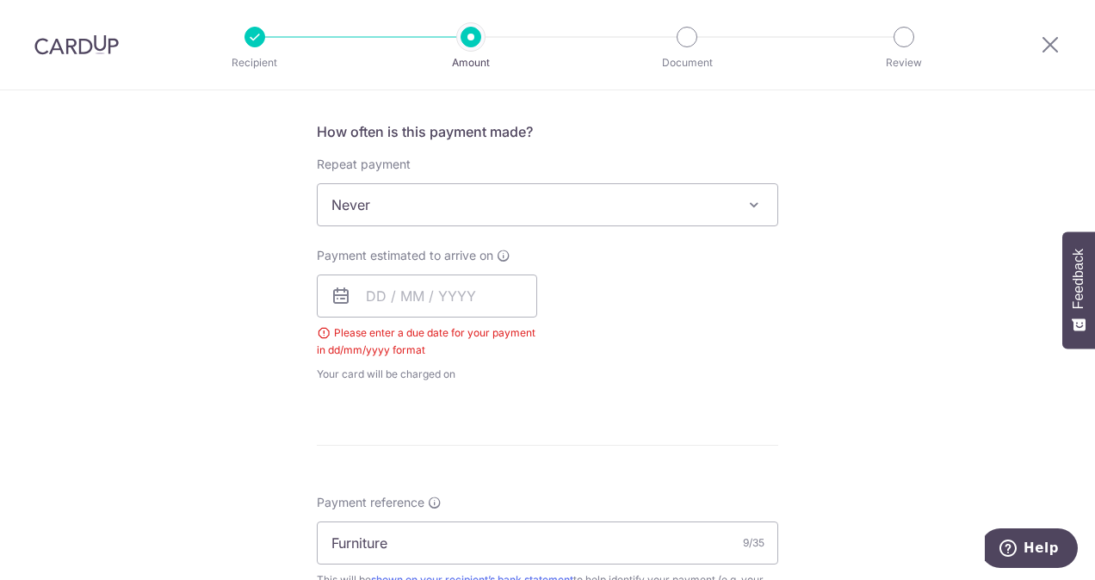
scroll to position [610, 0]
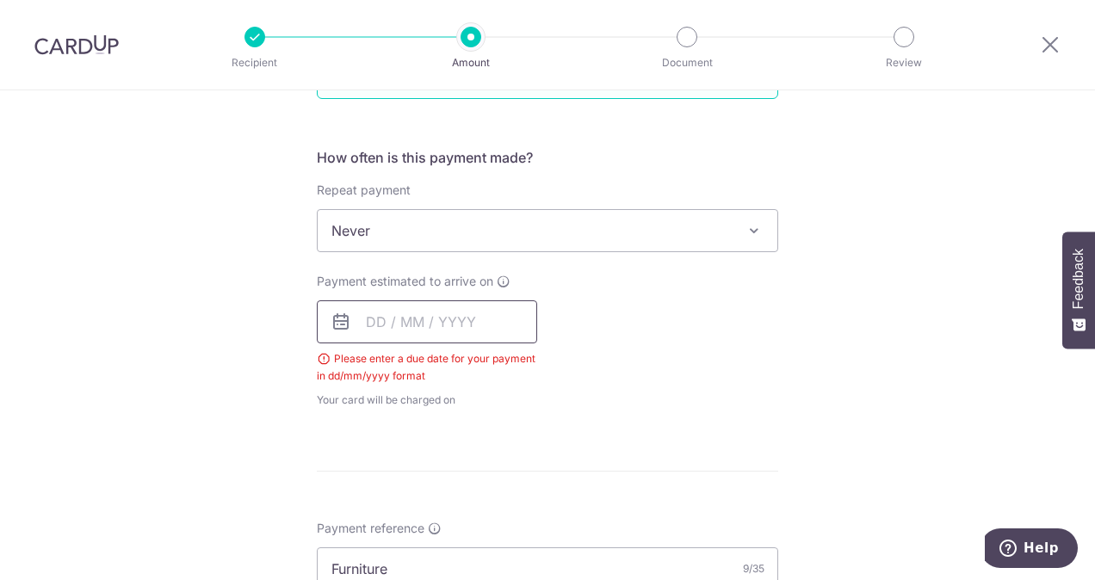
click at [442, 319] on input "text" at bounding box center [427, 321] width 220 height 43
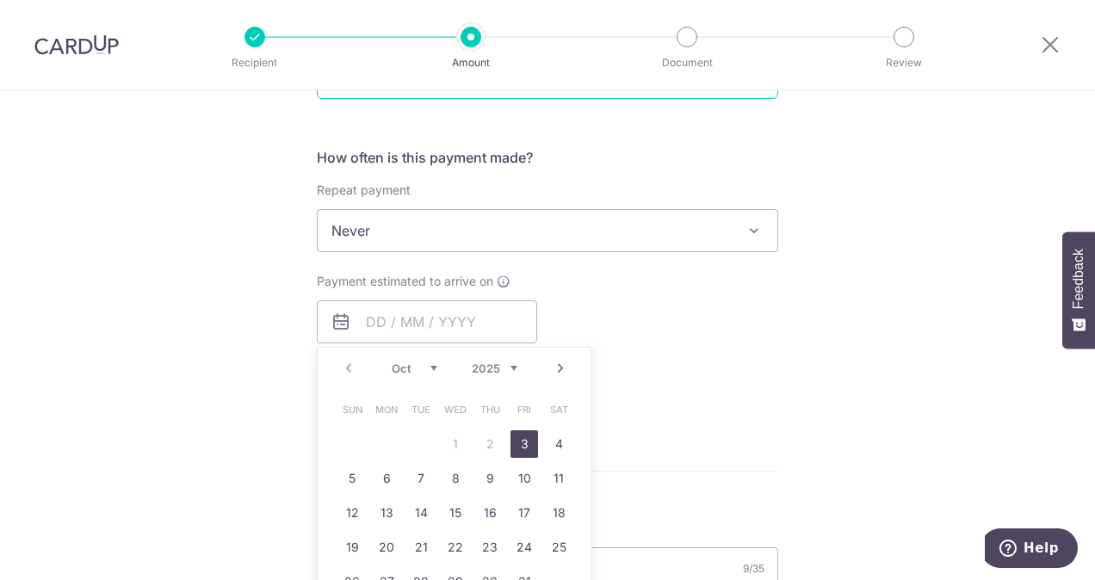
click at [517, 441] on link "3" at bounding box center [525, 444] width 28 height 28
type input "[DATE]"
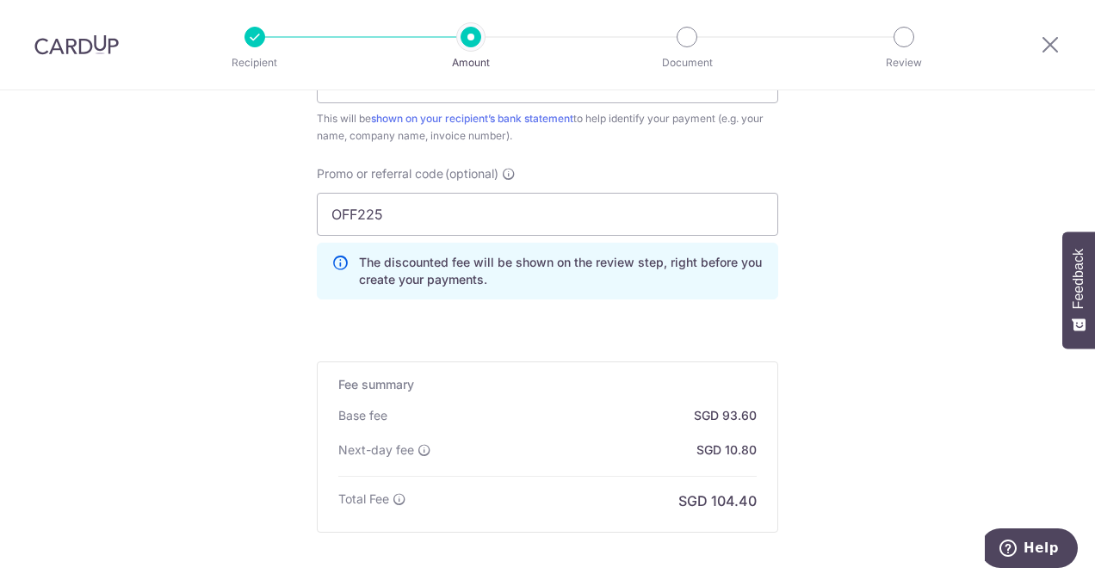
scroll to position [1294, 0]
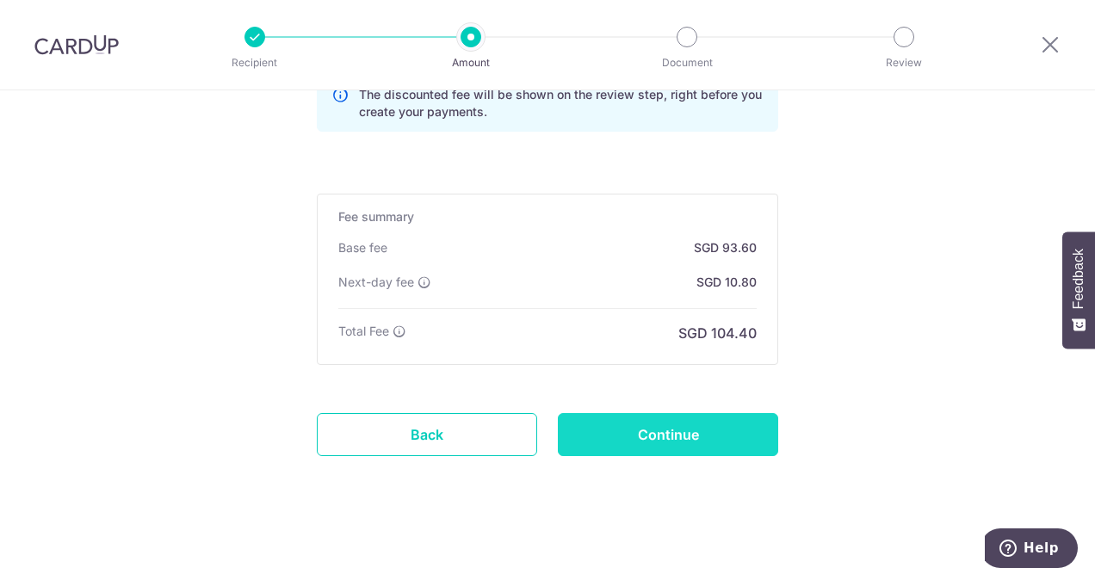
click at [672, 418] on input "Continue" at bounding box center [668, 434] width 220 height 43
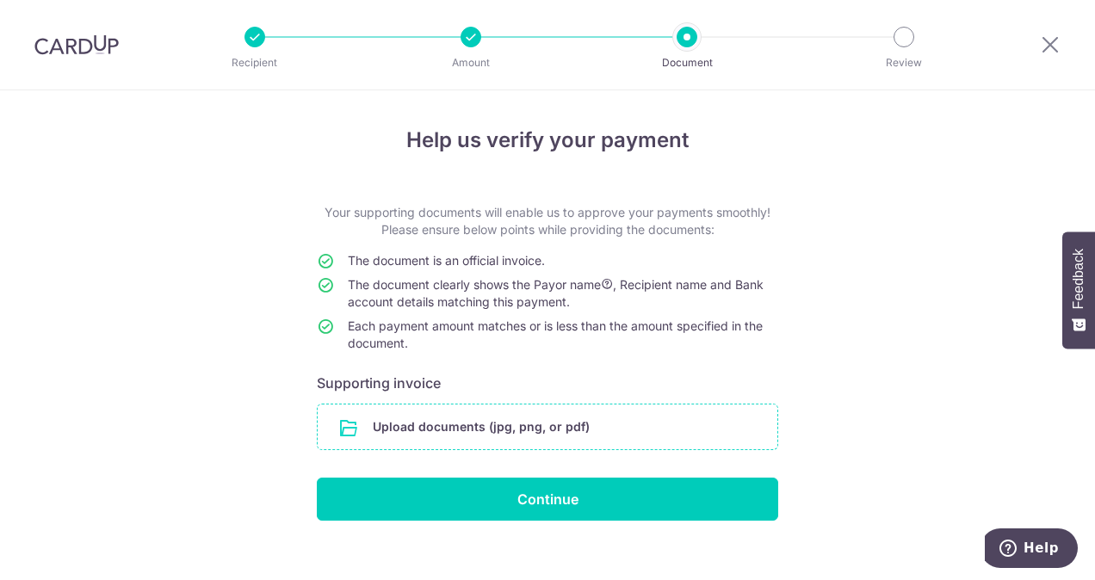
click at [610, 417] on input "file" at bounding box center [548, 427] width 460 height 45
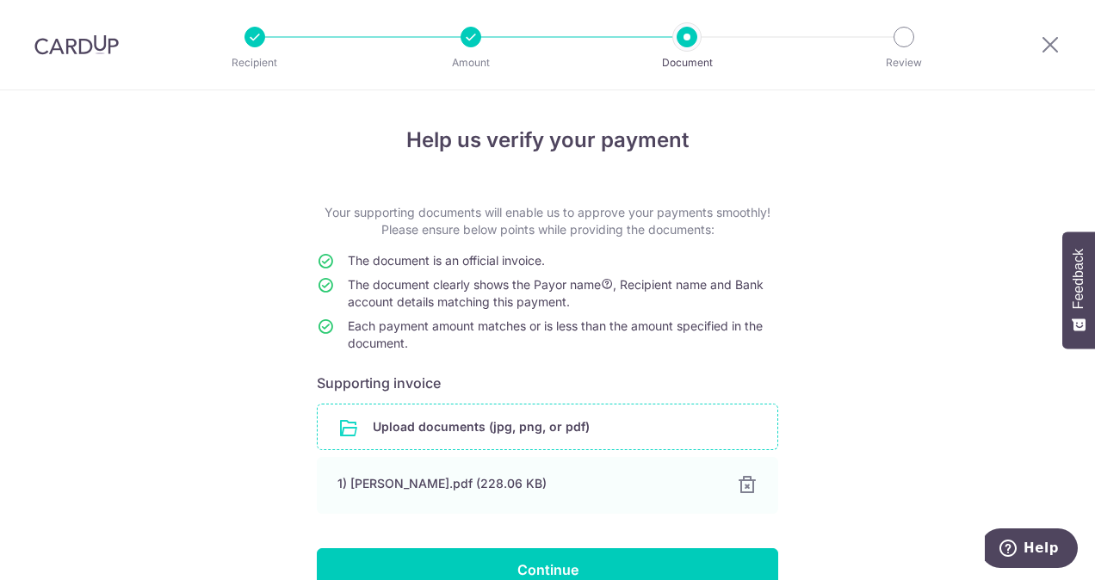
scroll to position [90, 0]
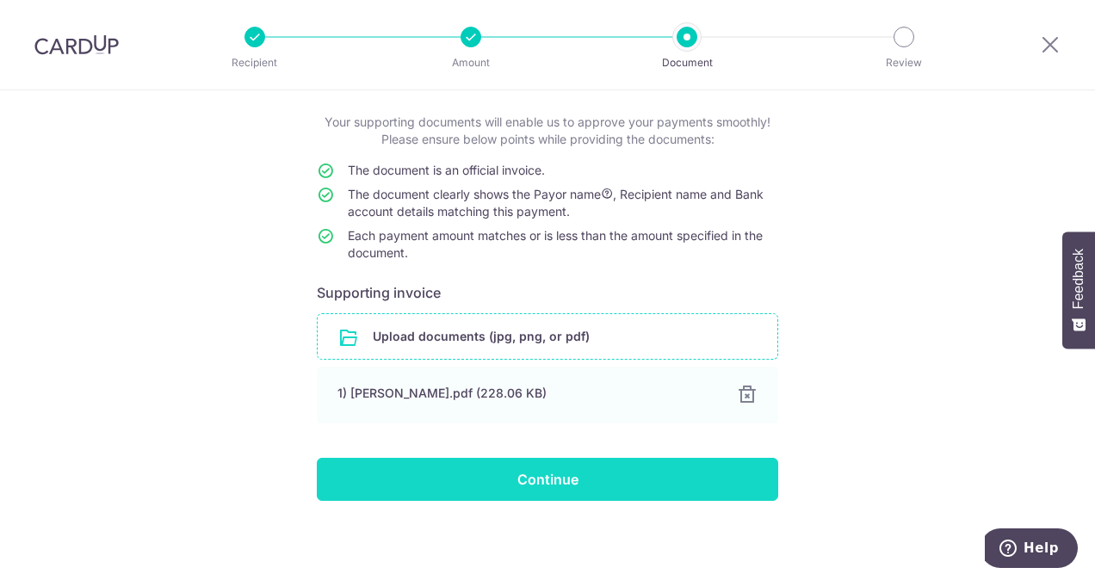
click at [523, 475] on input "Continue" at bounding box center [547, 479] width 461 height 43
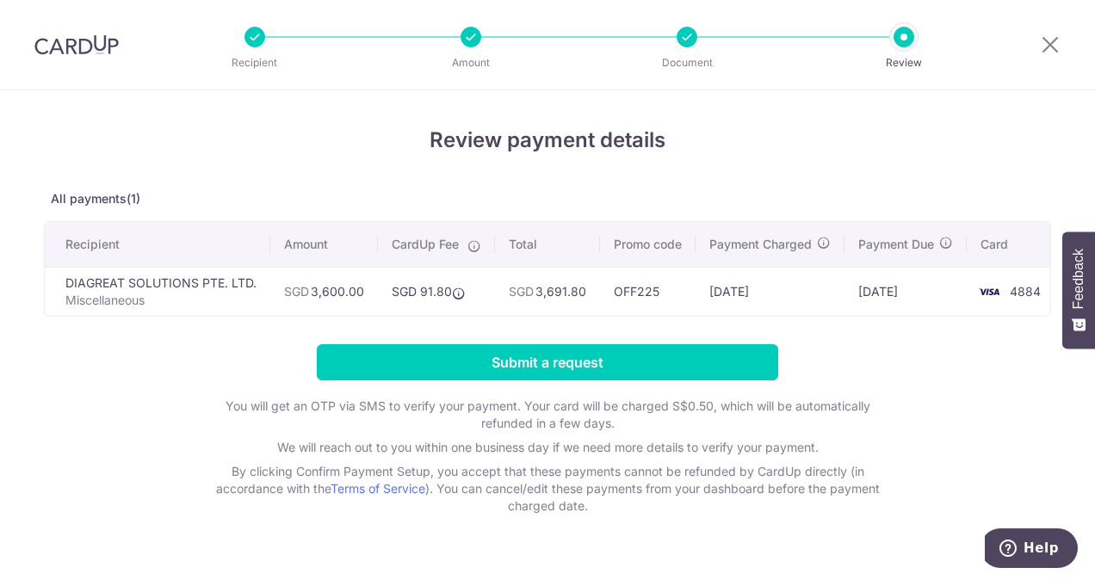
scroll to position [43, 0]
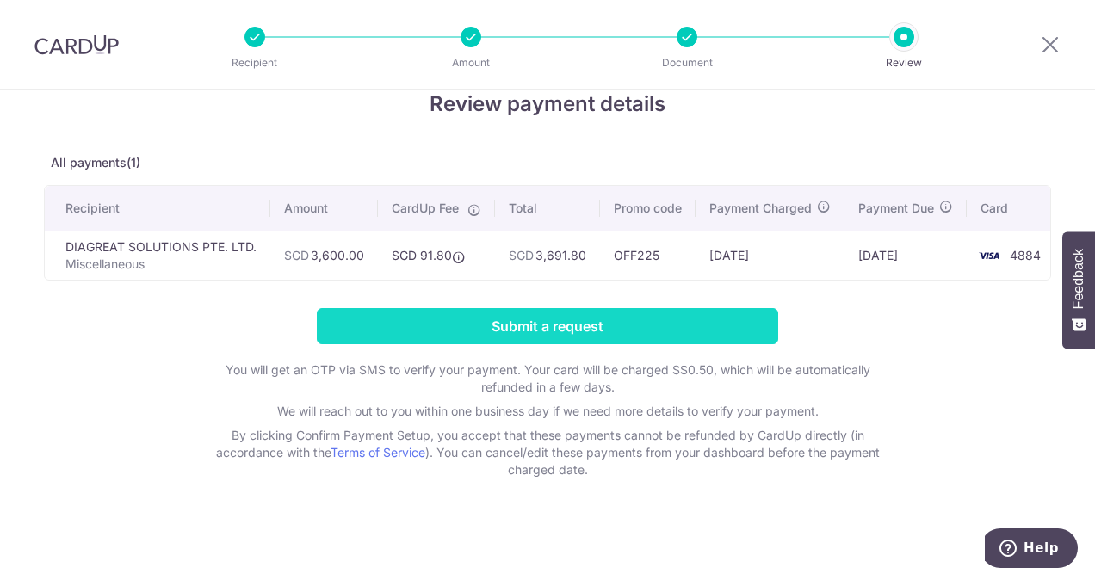
click at [604, 317] on input "Submit a request" at bounding box center [547, 326] width 461 height 36
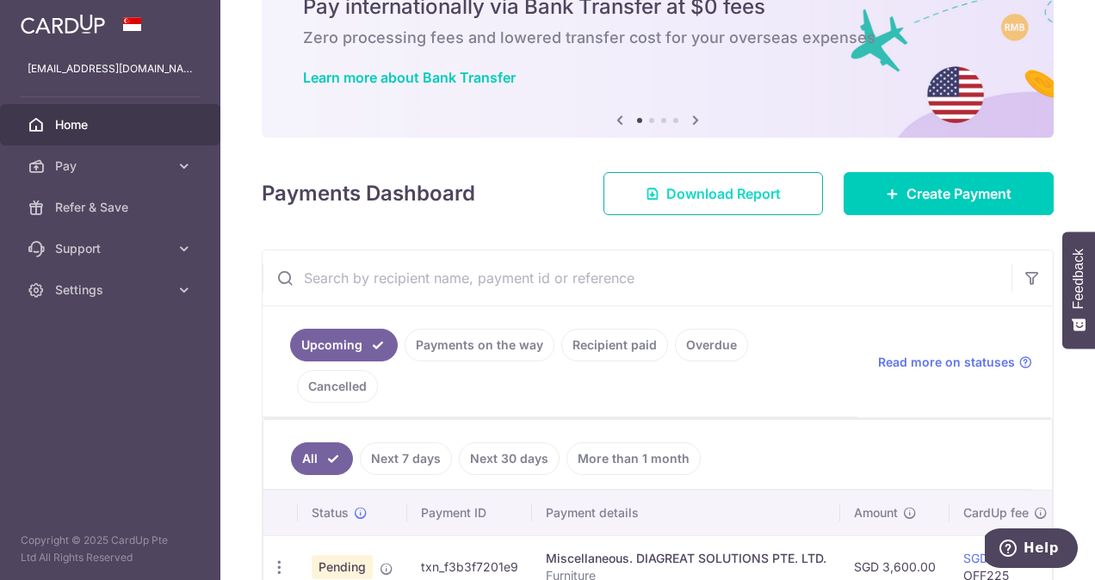
scroll to position [86, 0]
